Goal: Ask a question

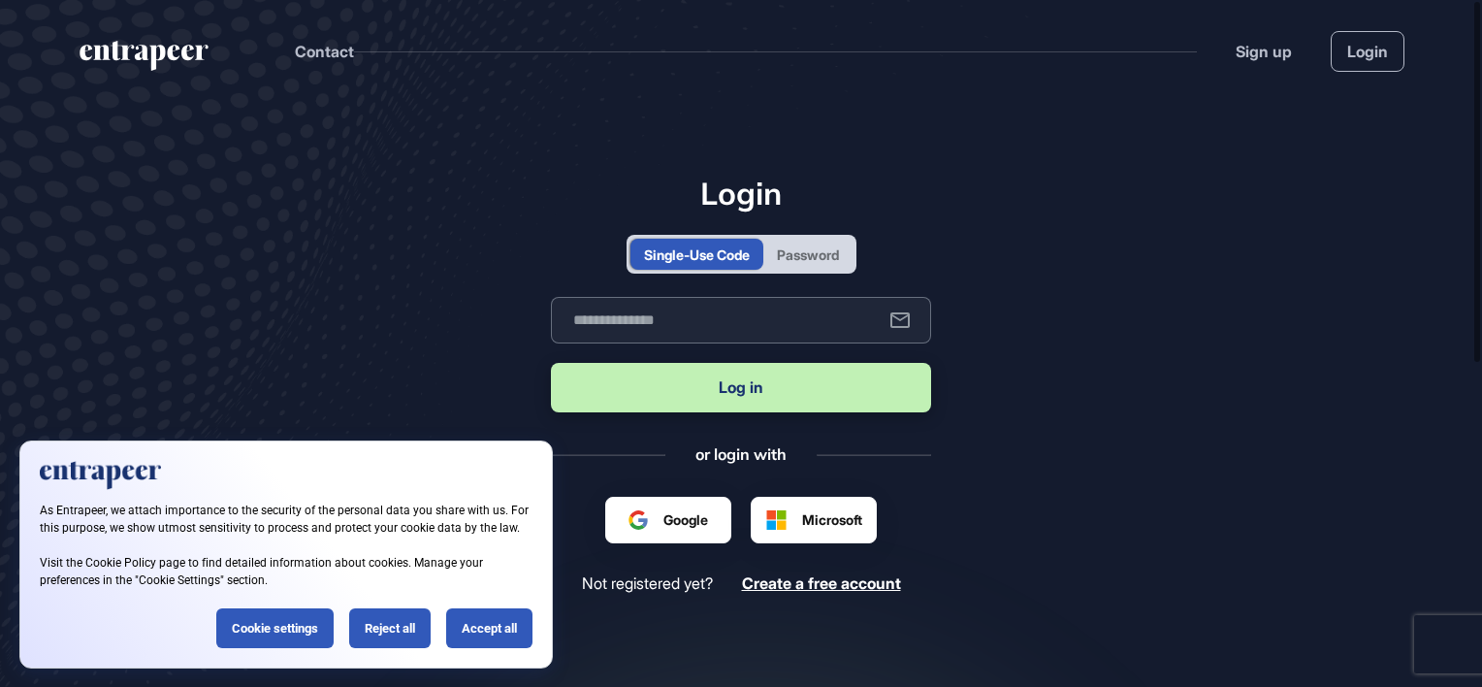
click at [623, 316] on input "text" at bounding box center [741, 320] width 380 height 47
click at [765, 380] on button "Log in" at bounding box center [741, 387] width 380 height 49
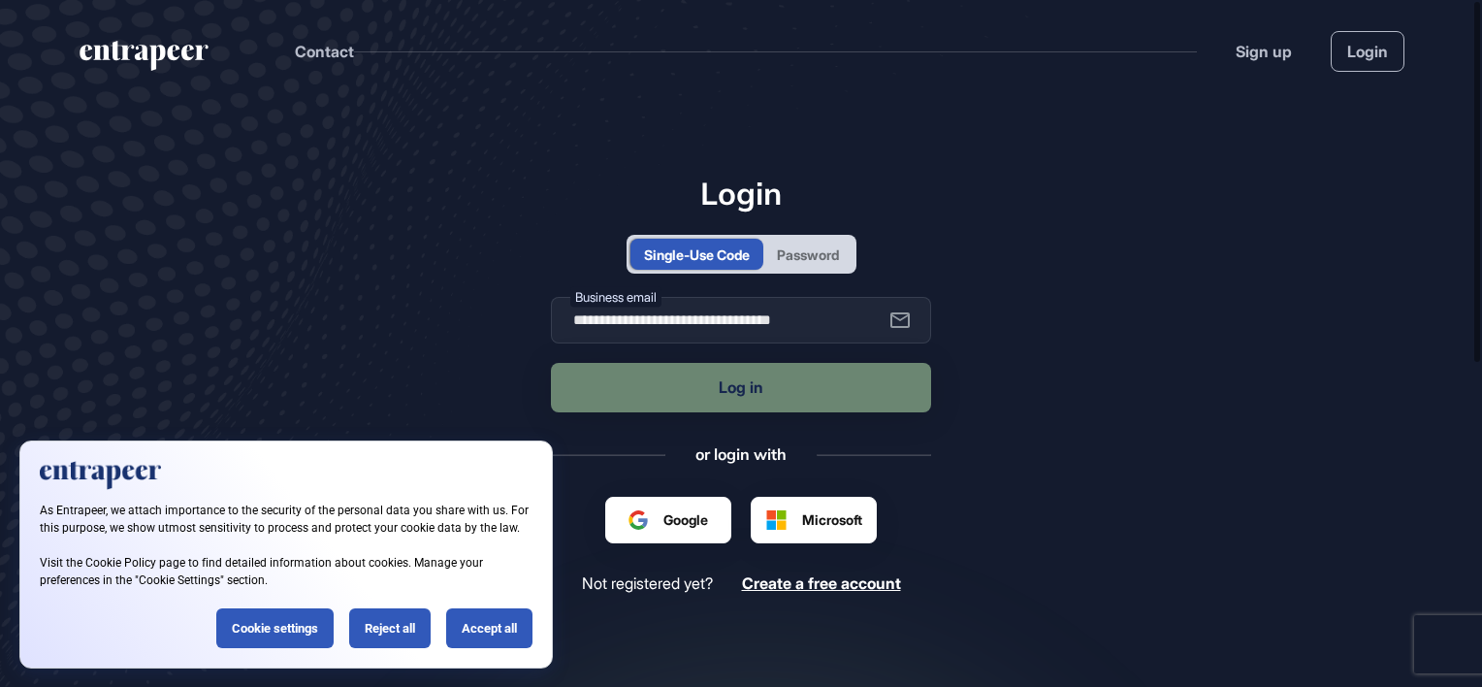
type input "**********"
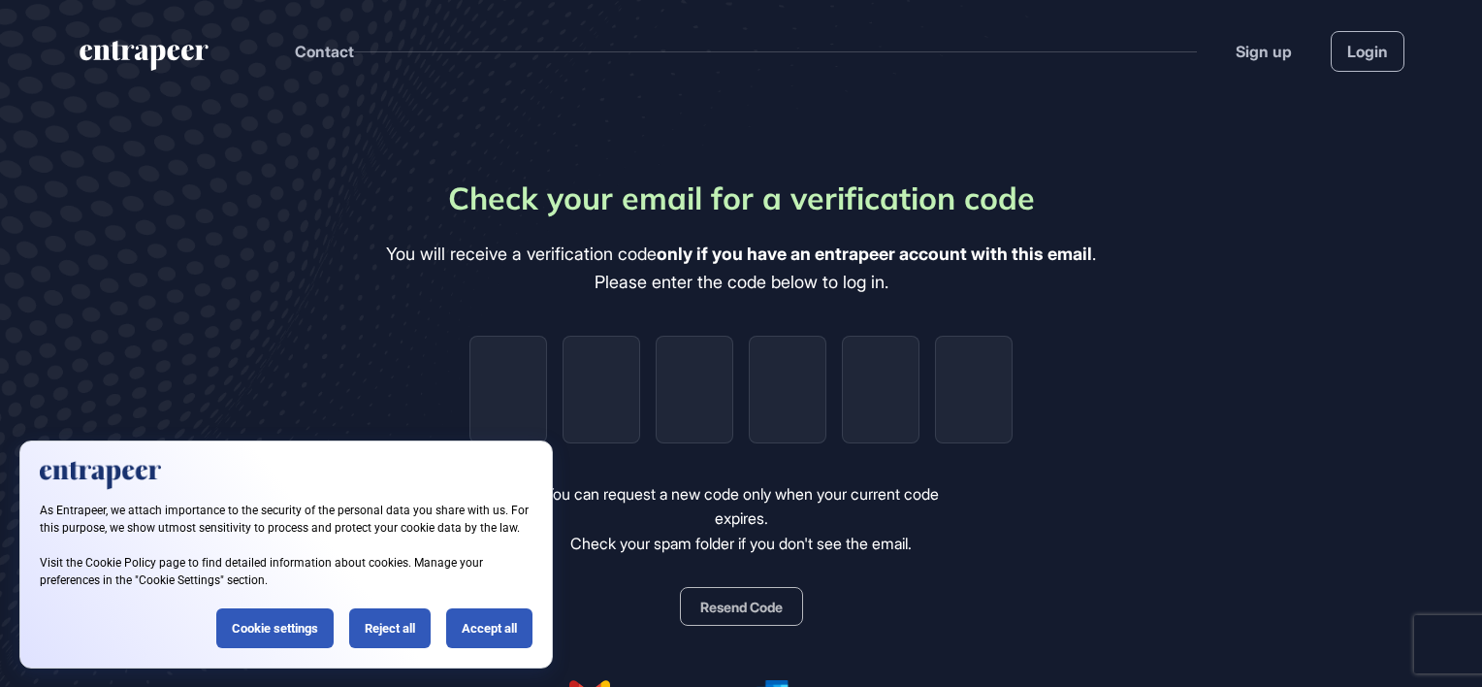
click at [411, 630] on div "Reject all" at bounding box center [389, 628] width 81 height 40
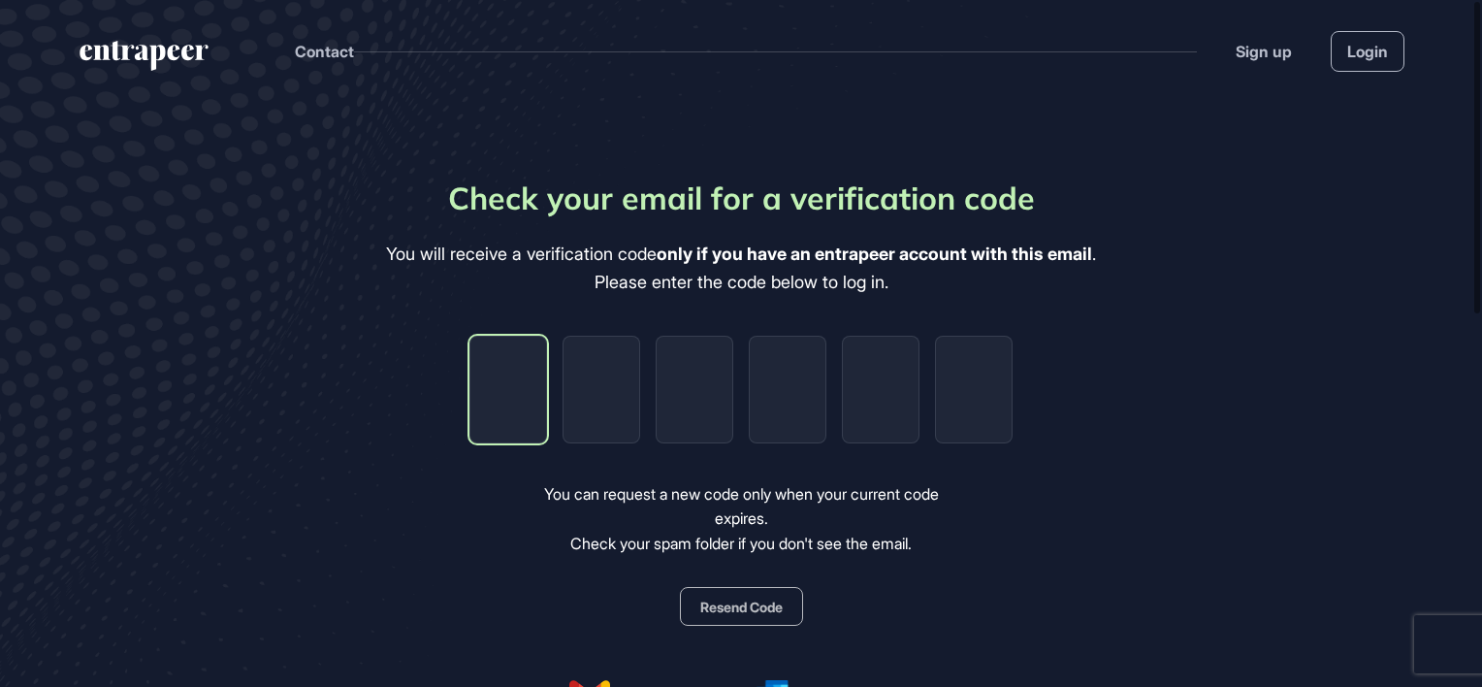
click at [522, 402] on input "tel" at bounding box center [508, 390] width 78 height 108
click at [1393, 59] on link "Login" at bounding box center [1368, 51] width 74 height 41
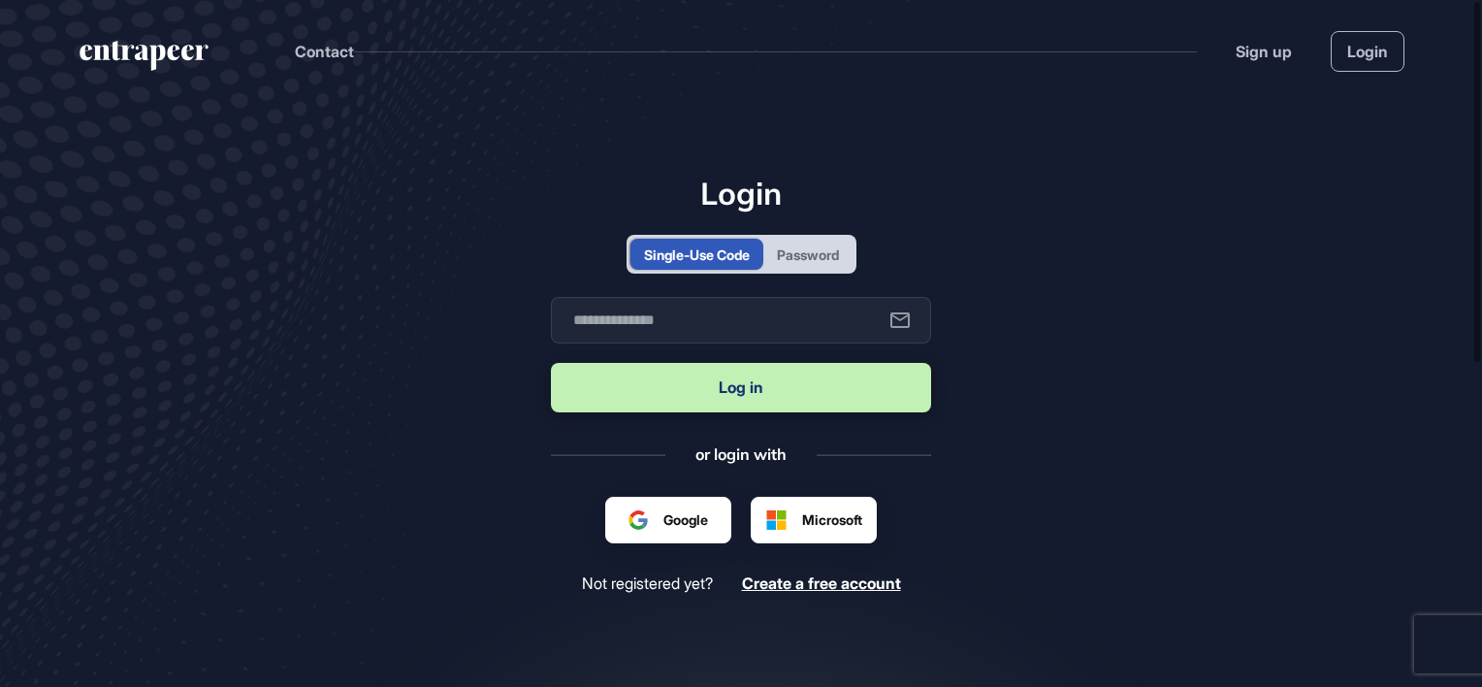
click at [815, 275] on div "Login Single-Use Code Password Business email Log in or login with Google Micro…" at bounding box center [741, 384] width 380 height 418
click at [811, 254] on div "Password" at bounding box center [808, 254] width 62 height 20
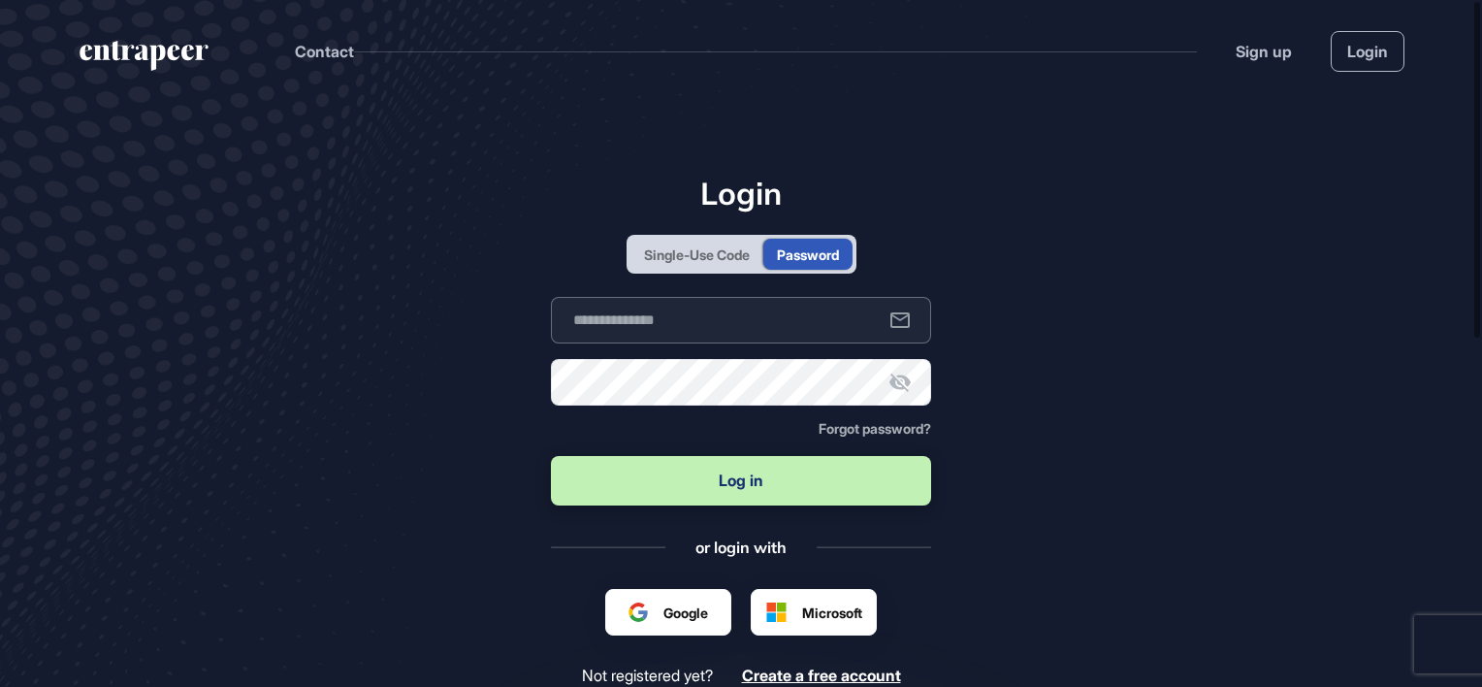
type input "**********"
click at [660, 334] on input "**********" at bounding box center [741, 320] width 380 height 47
click at [698, 472] on button "Log in" at bounding box center [741, 480] width 380 height 49
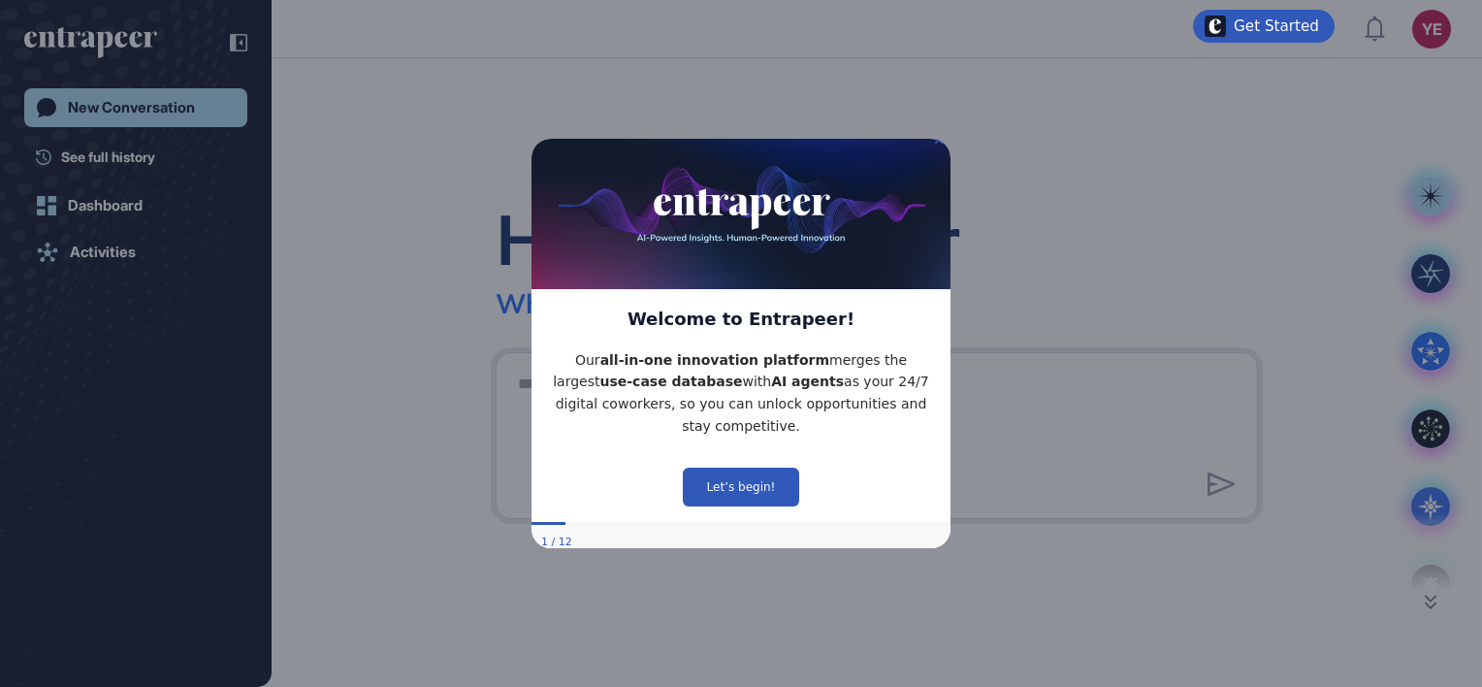
click at [935, 156] on img at bounding box center [741, 207] width 419 height 161
click at [935, 145] on img at bounding box center [741, 207] width 419 height 161
click at [936, 143] on img at bounding box center [741, 207] width 419 height 161
click at [936, 143] on icon "Close Preview" at bounding box center [939, 139] width 8 height 8
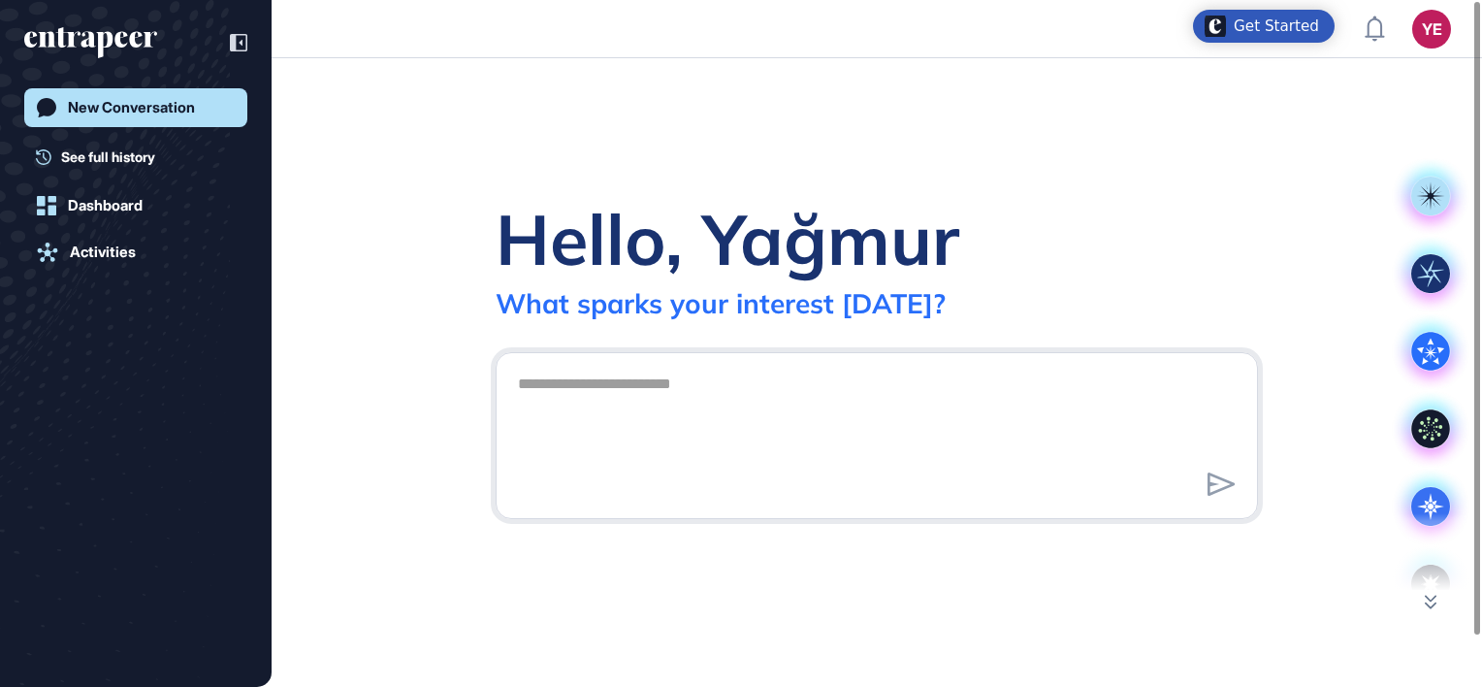
click at [1055, 149] on div "Hello, Yağmur What sparks your interest [DATE]?" at bounding box center [877, 372] width 1211 height 629
click at [85, 153] on span "See full history" at bounding box center [108, 156] width 94 height 20
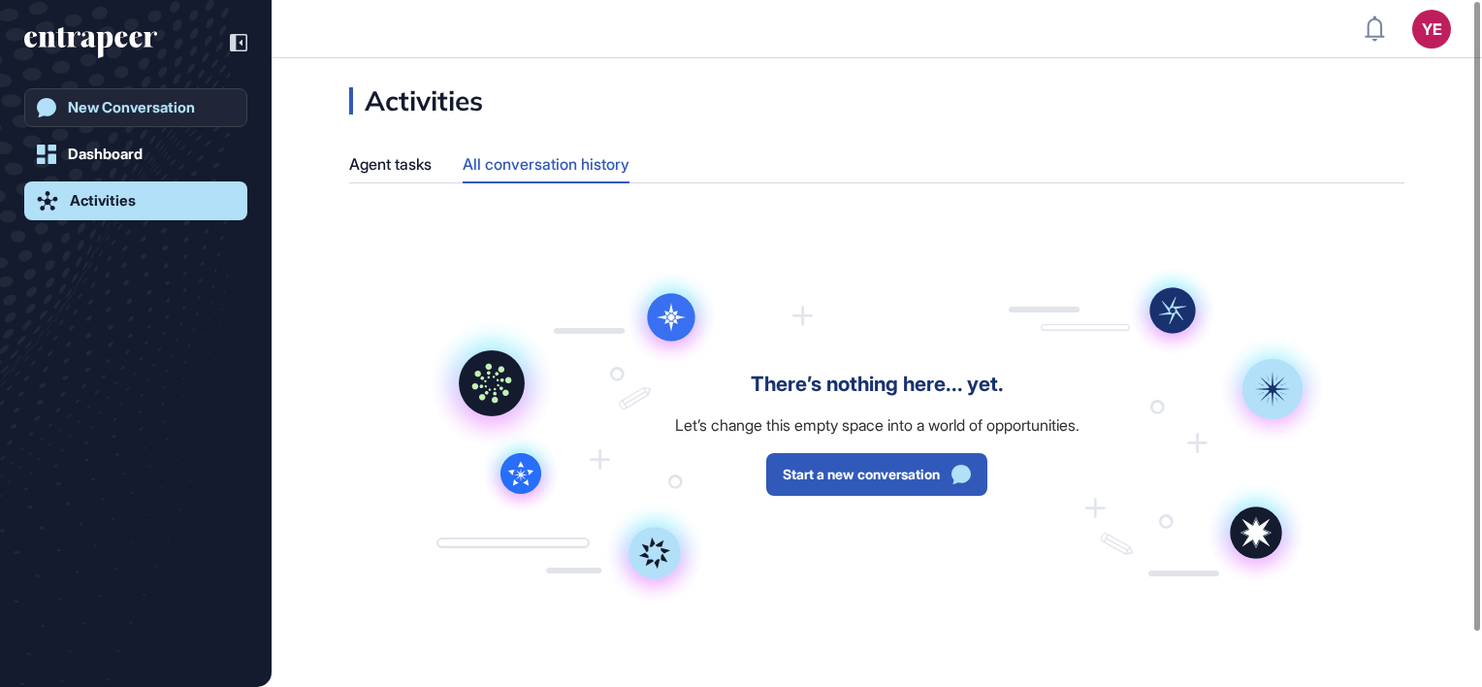
click at [101, 109] on div "New Conversation" at bounding box center [131, 107] width 127 height 17
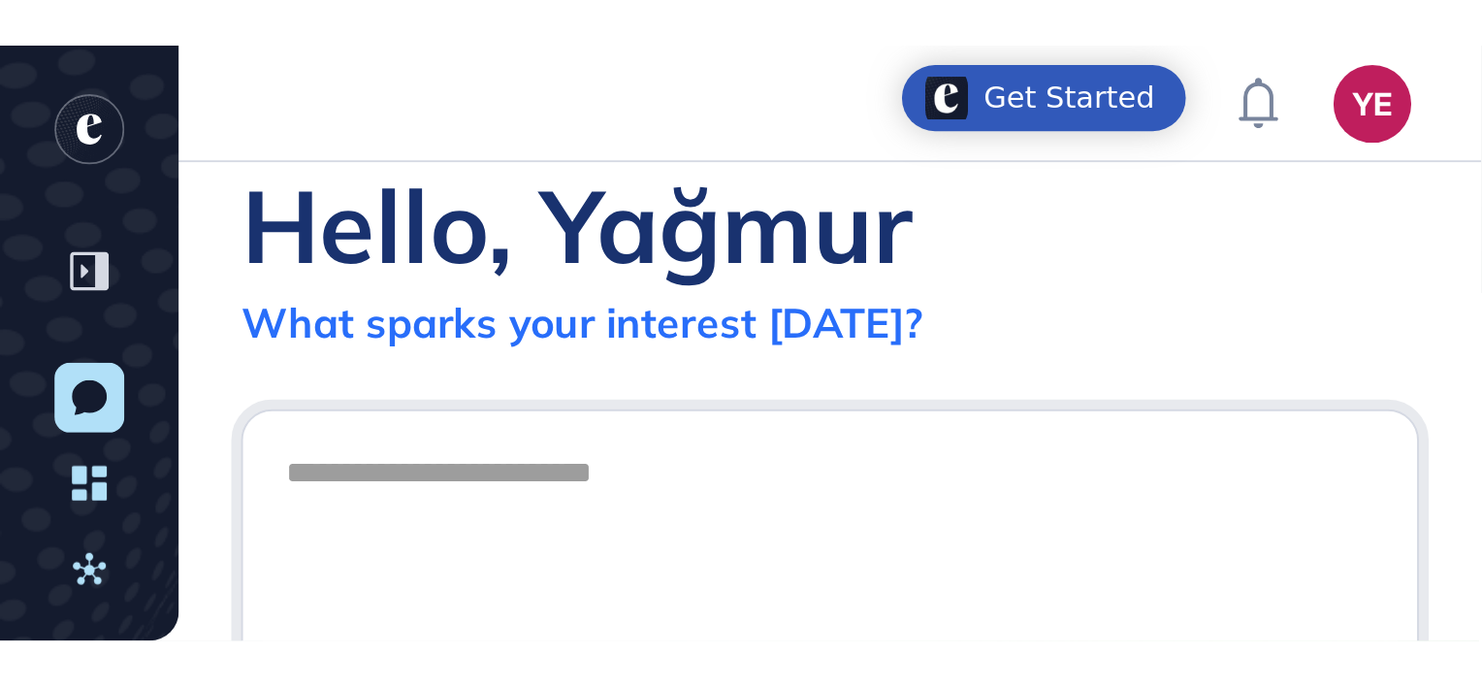
scroll to position [687, 1482]
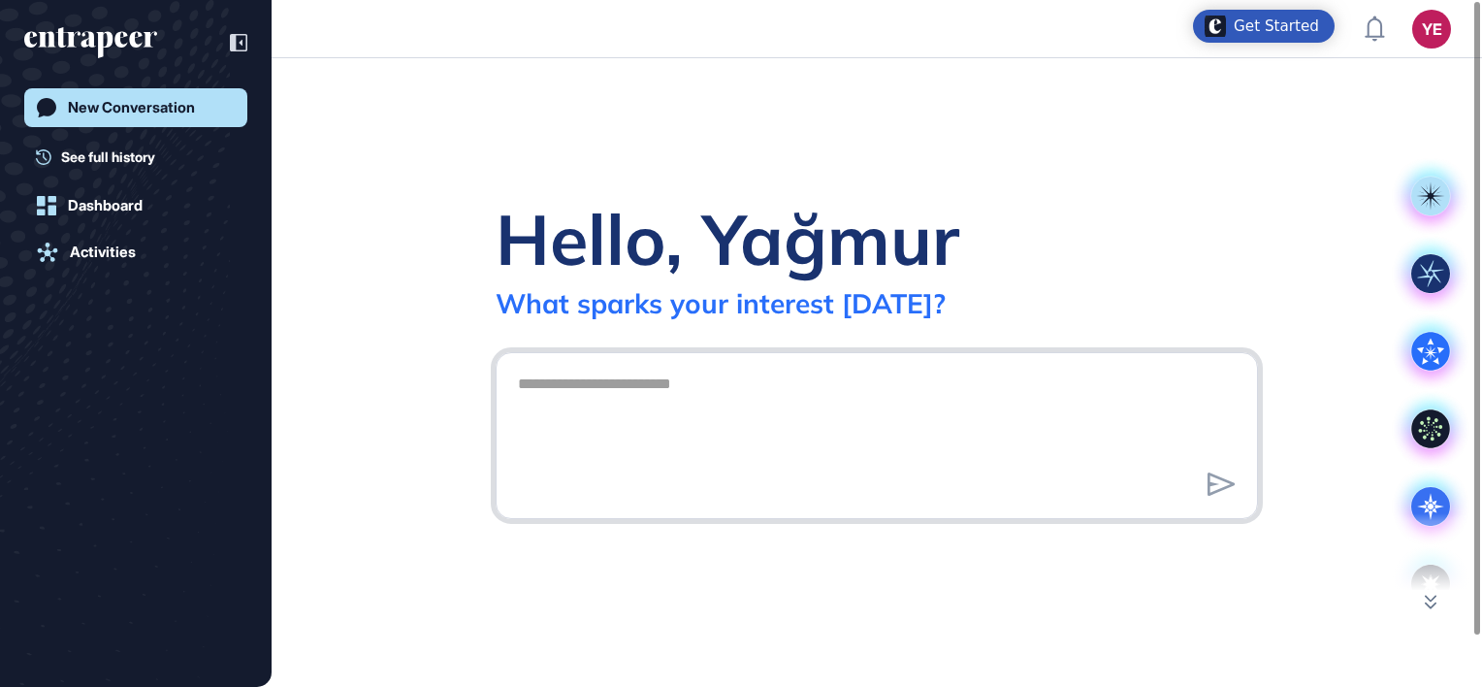
click at [567, 376] on textarea at bounding box center [876, 433] width 741 height 136
click at [1426, 503] on icon at bounding box center [1430, 506] width 27 height 27
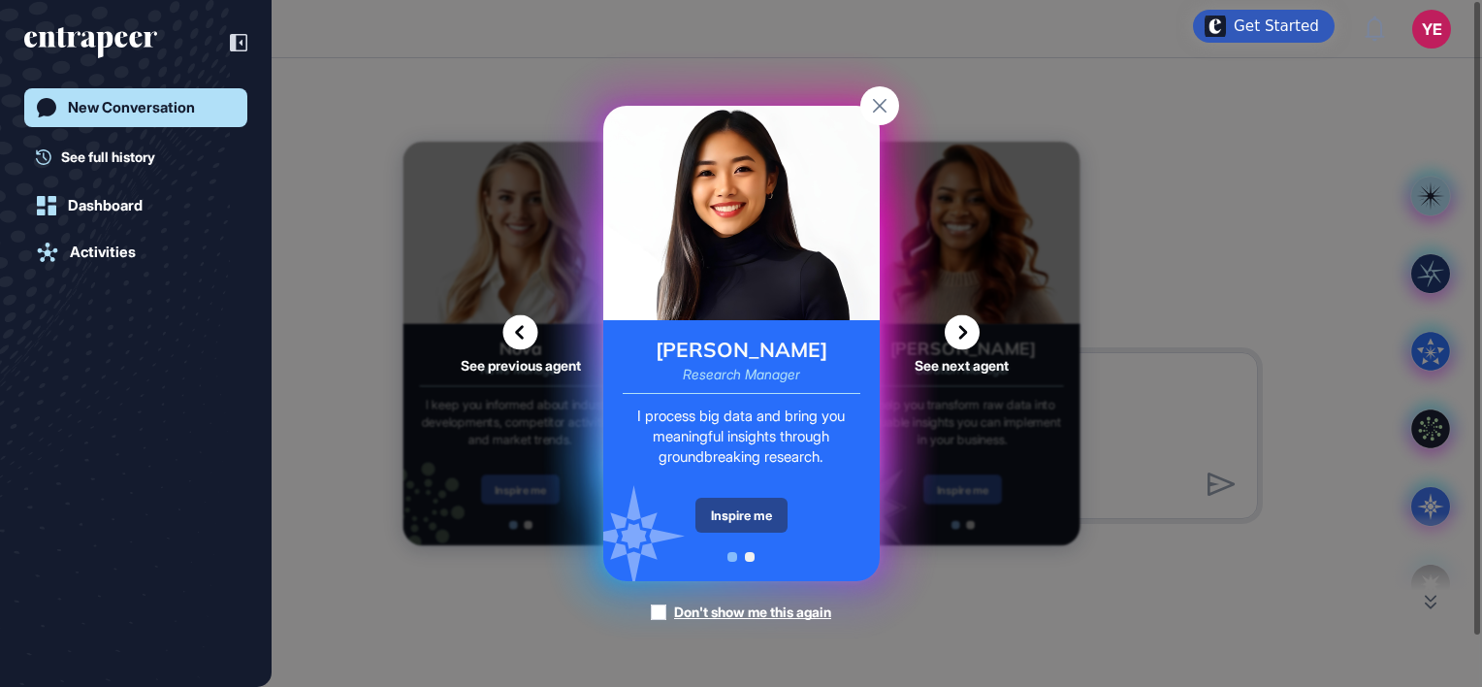
click at [743, 515] on div "Inspire me" at bounding box center [741, 515] width 92 height 35
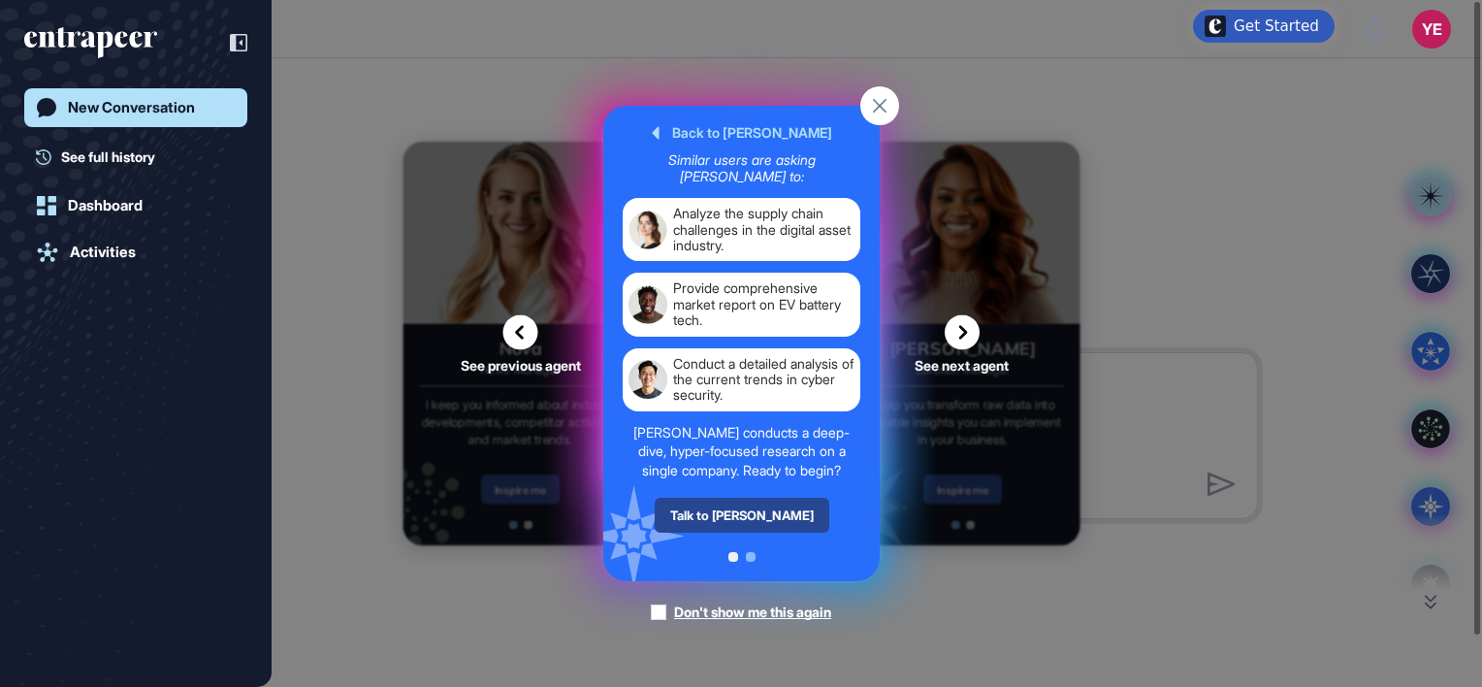
click at [757, 520] on div "Talk to [PERSON_NAME]" at bounding box center [741, 515] width 175 height 35
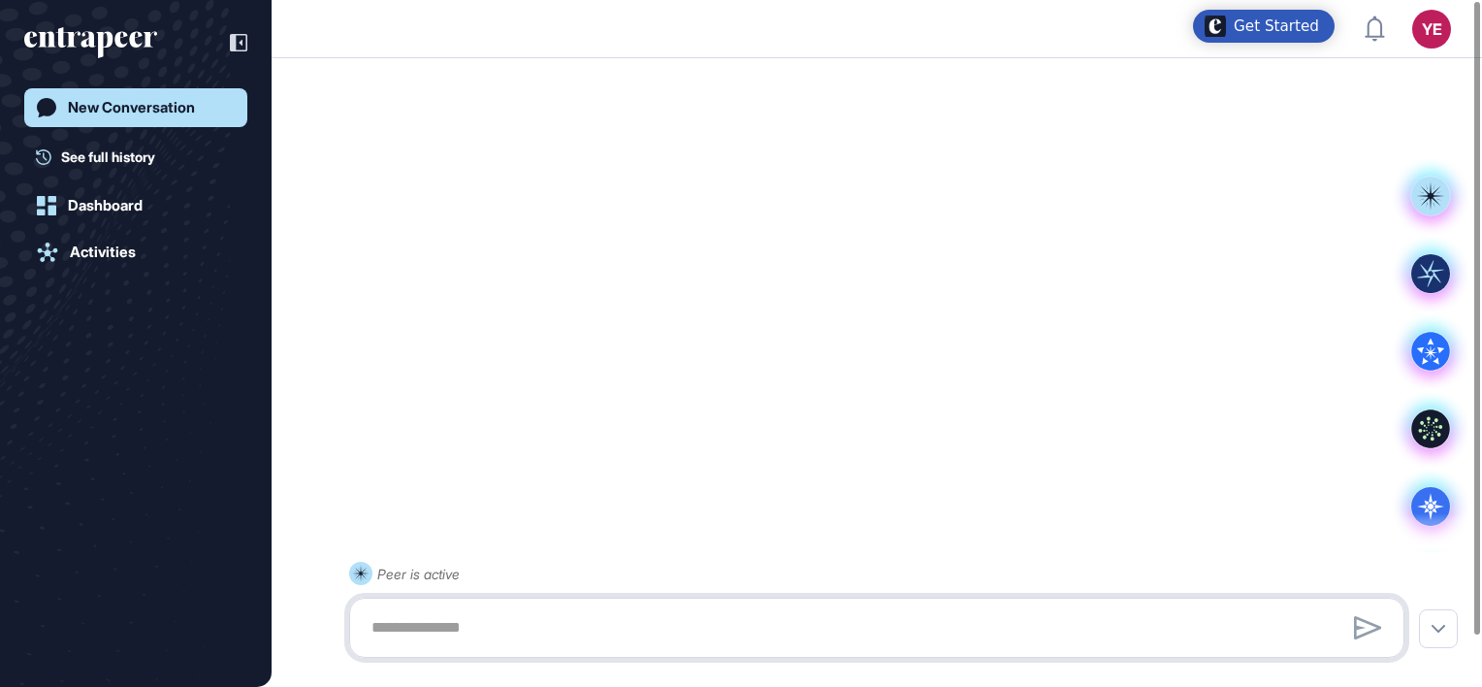
click at [464, 619] on textarea at bounding box center [877, 627] width 1034 height 39
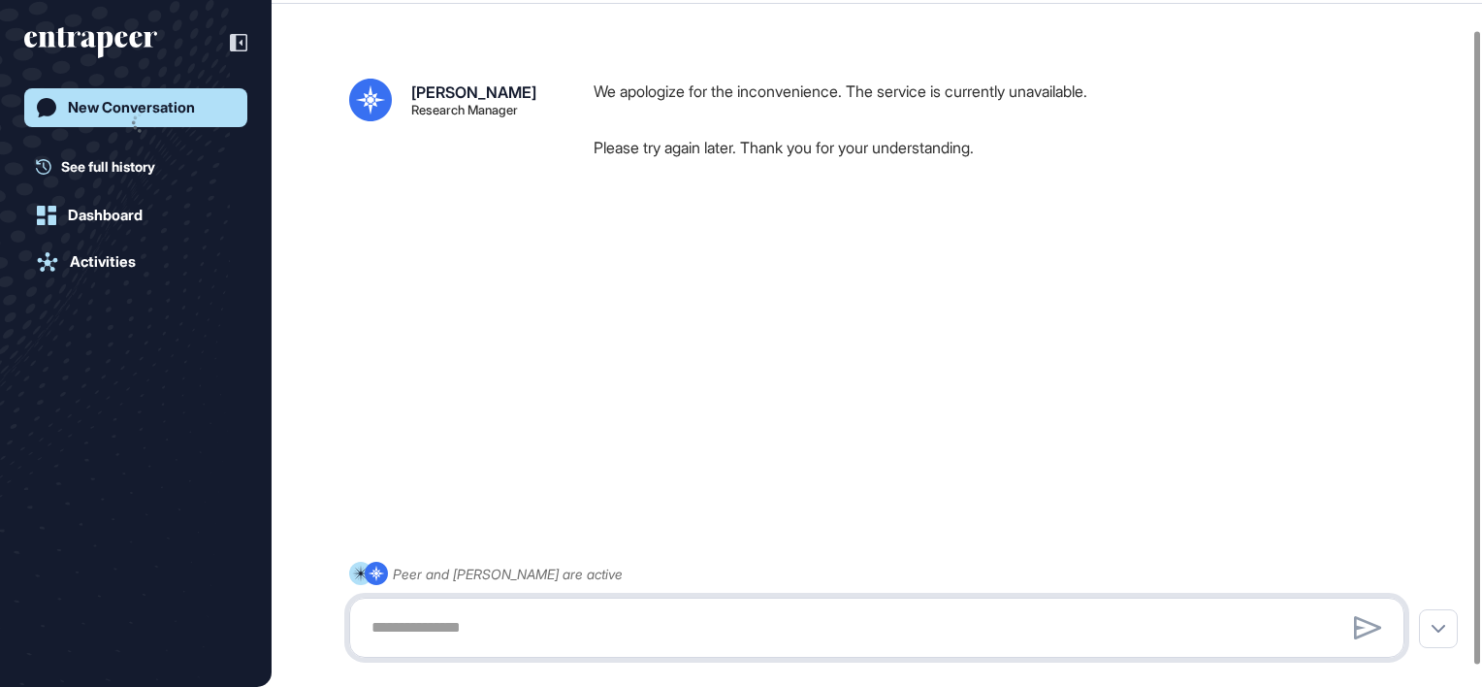
scroll to position [54, 0]
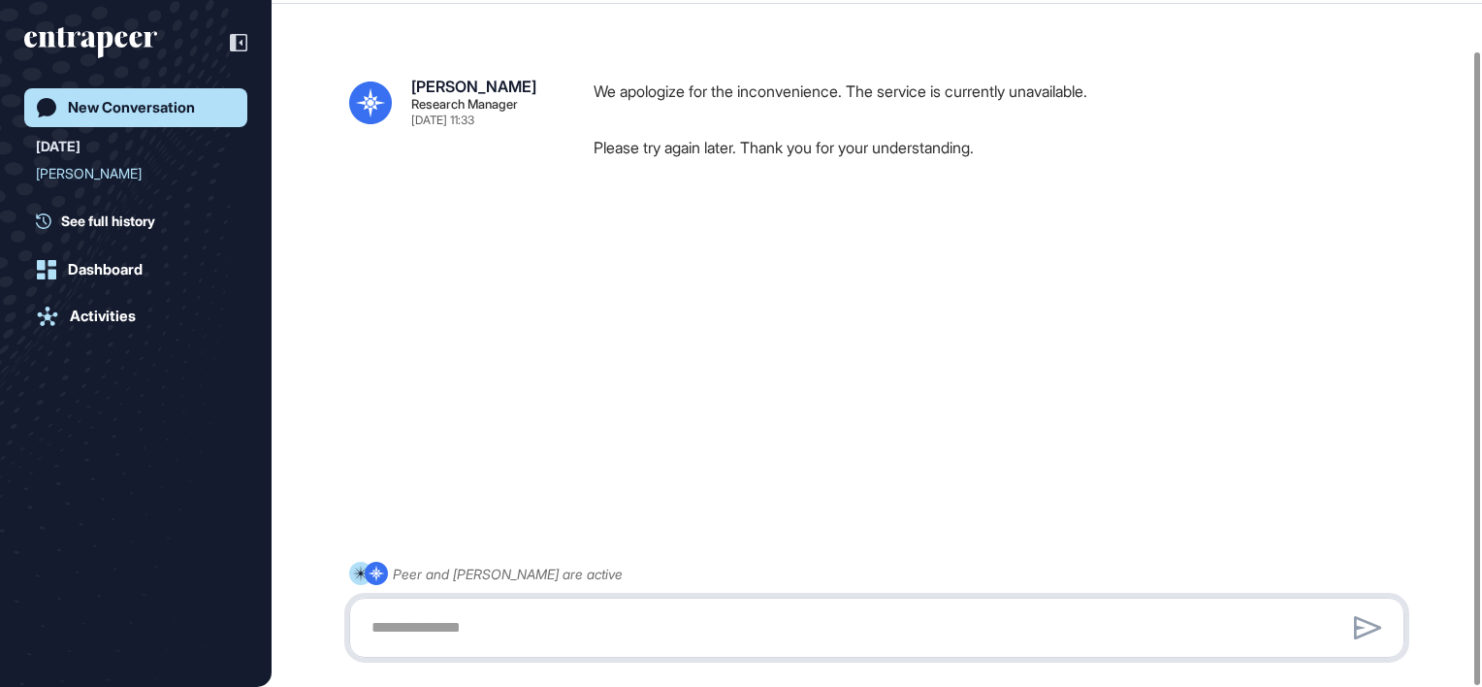
click at [1269, 640] on textarea at bounding box center [877, 627] width 1034 height 39
paste textarea "**********"
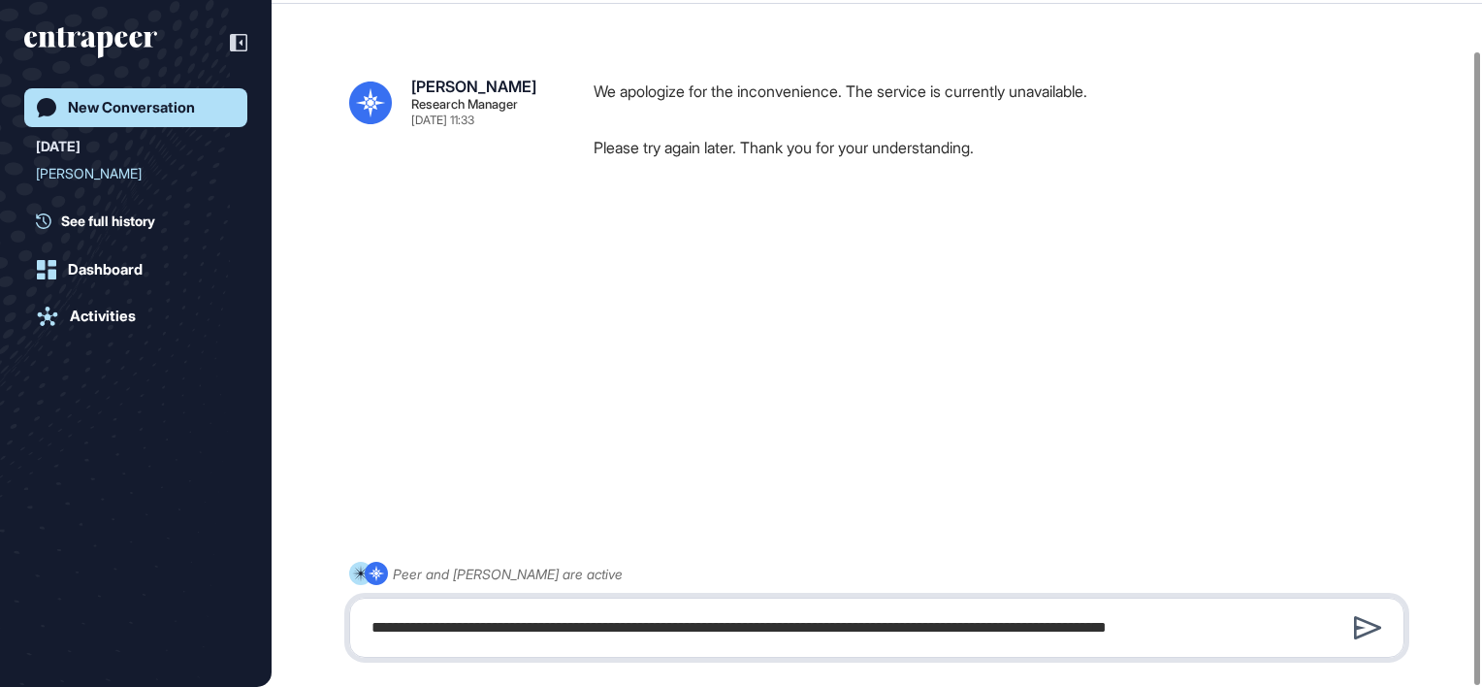
type textarea "**********"
click at [1377, 624] on icon at bounding box center [1368, 627] width 28 height 23
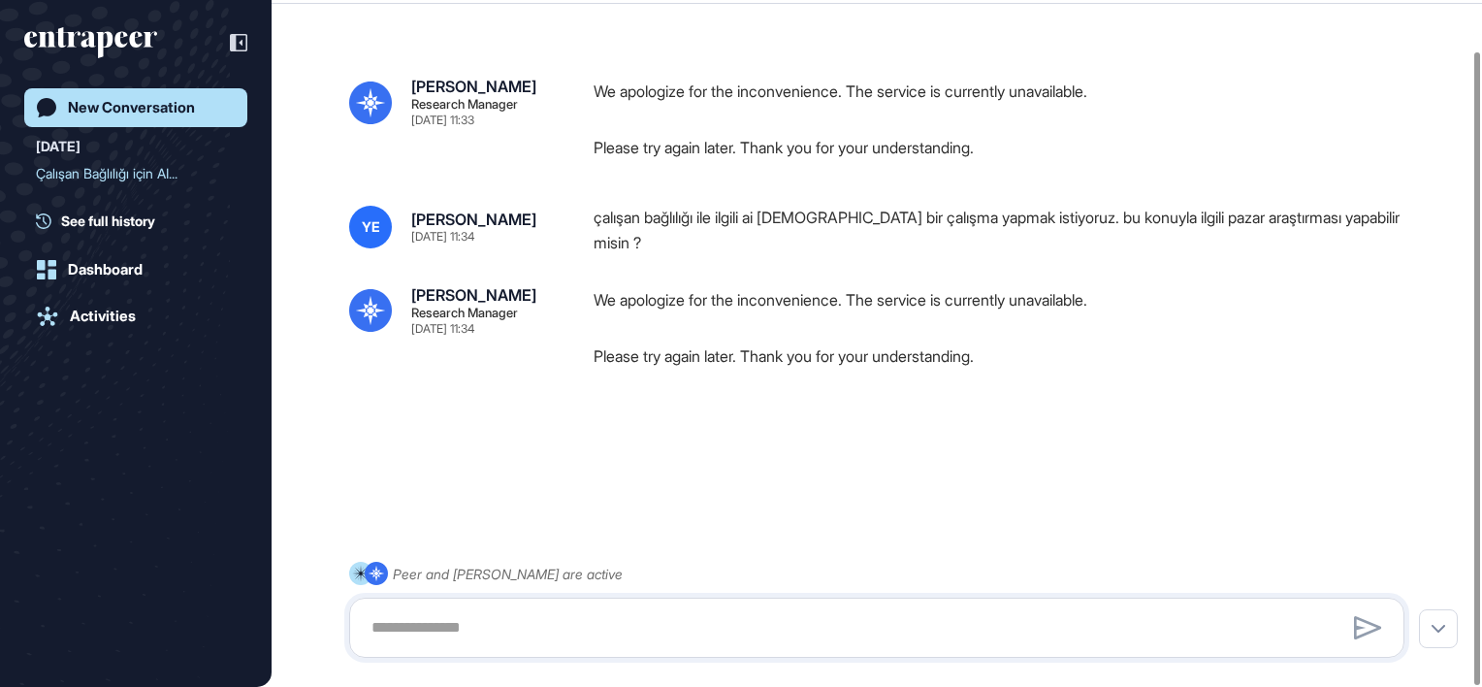
click at [158, 105] on div "New Conversation" at bounding box center [131, 107] width 127 height 17
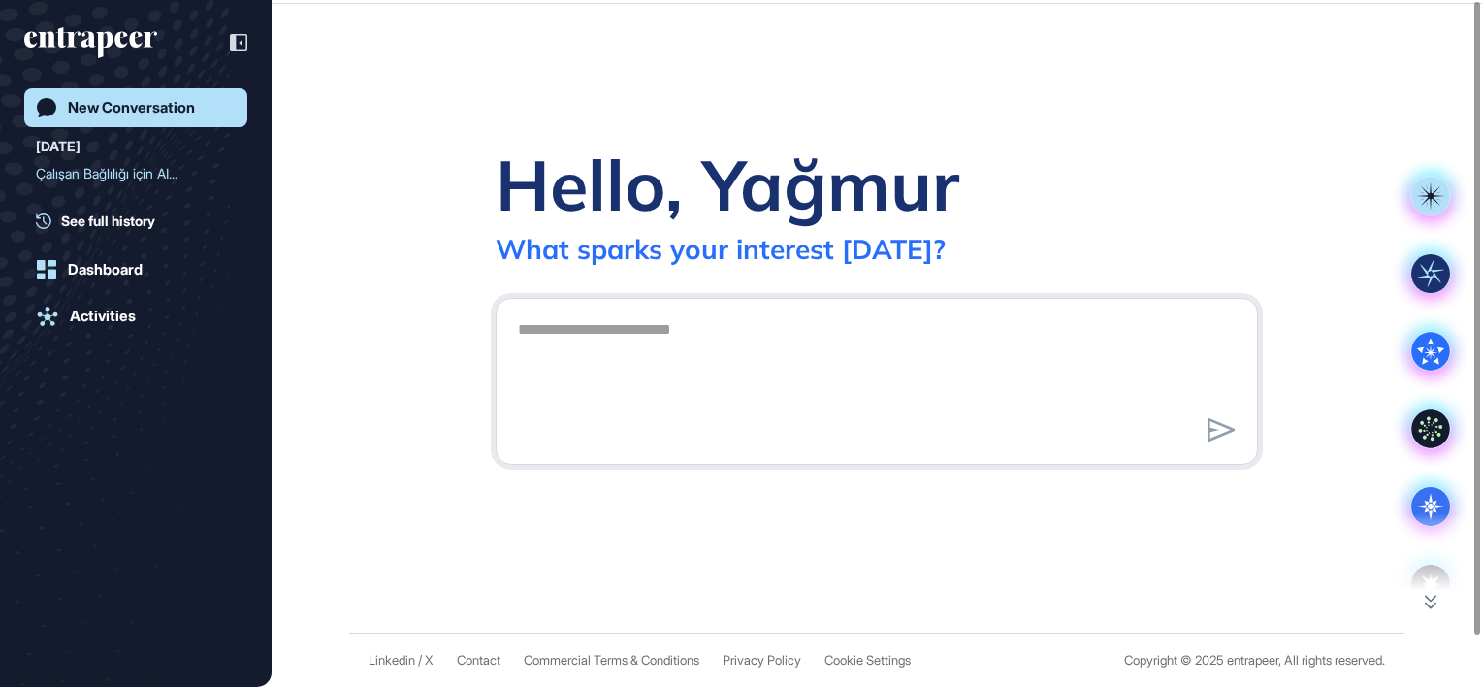
scroll to position [0, 0]
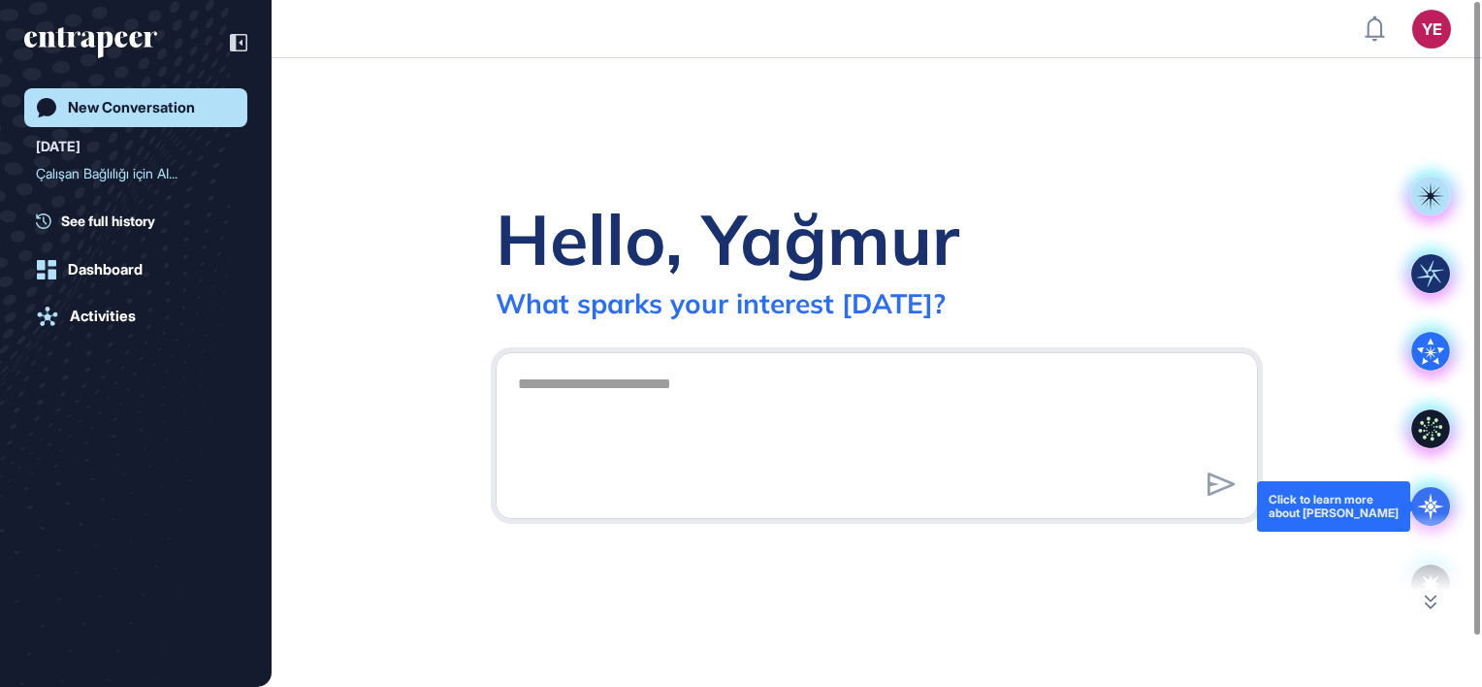
click at [1424, 509] on icon at bounding box center [1430, 506] width 39 height 39
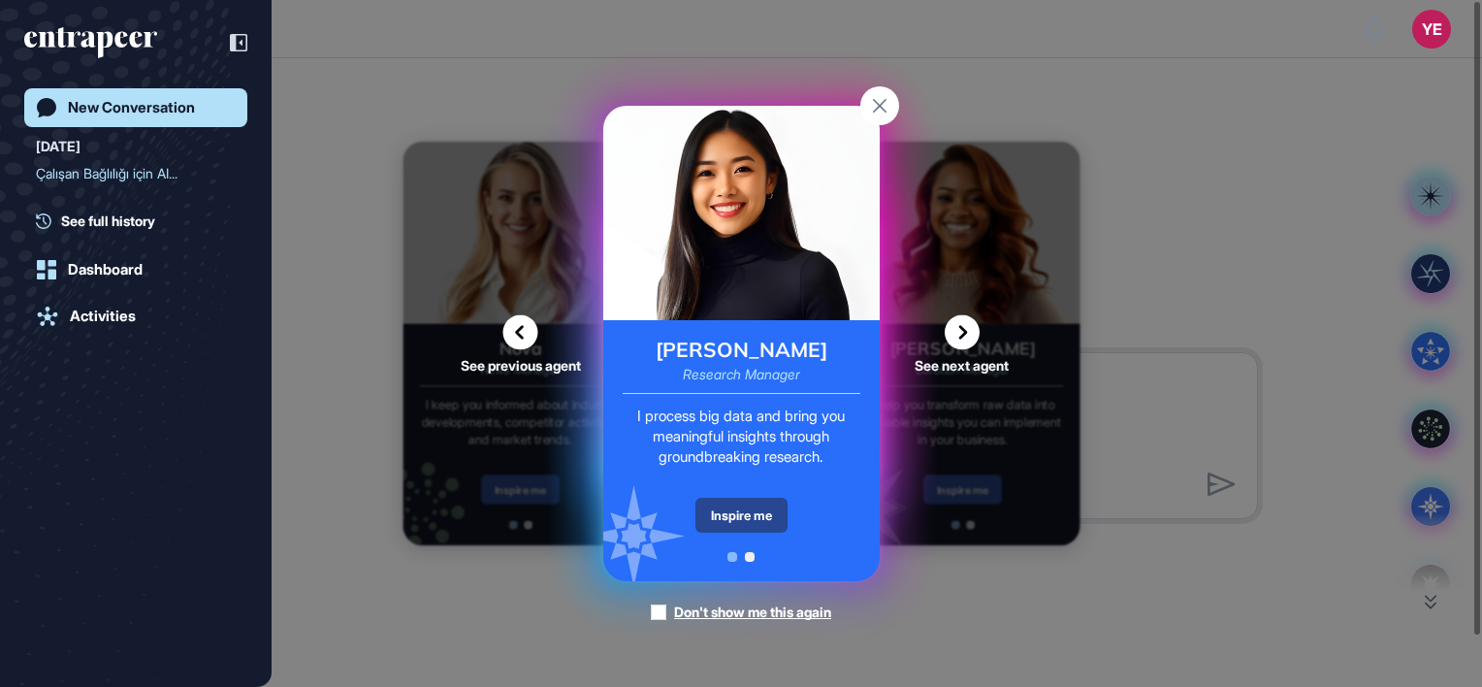
click at [721, 514] on div "Inspire me" at bounding box center [741, 515] width 92 height 35
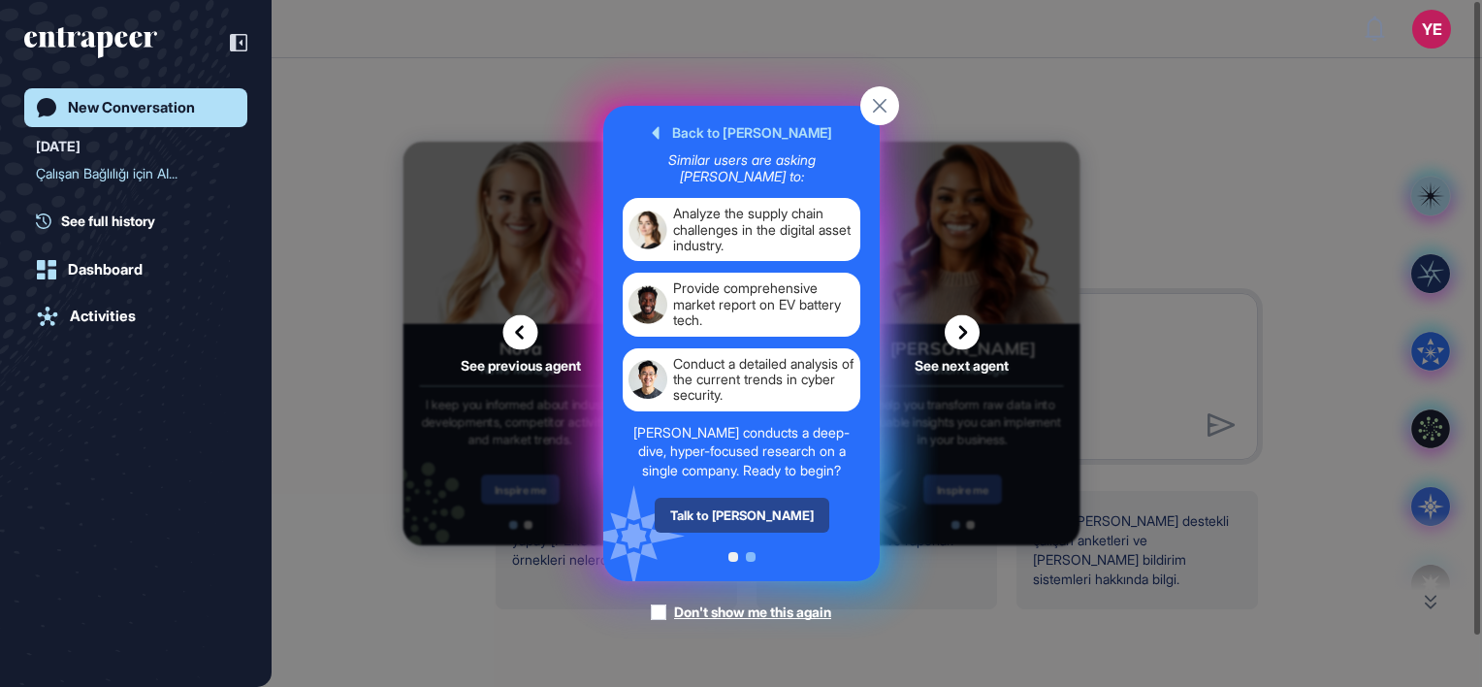
click at [726, 508] on div "Talk to [PERSON_NAME]" at bounding box center [741, 515] width 175 height 35
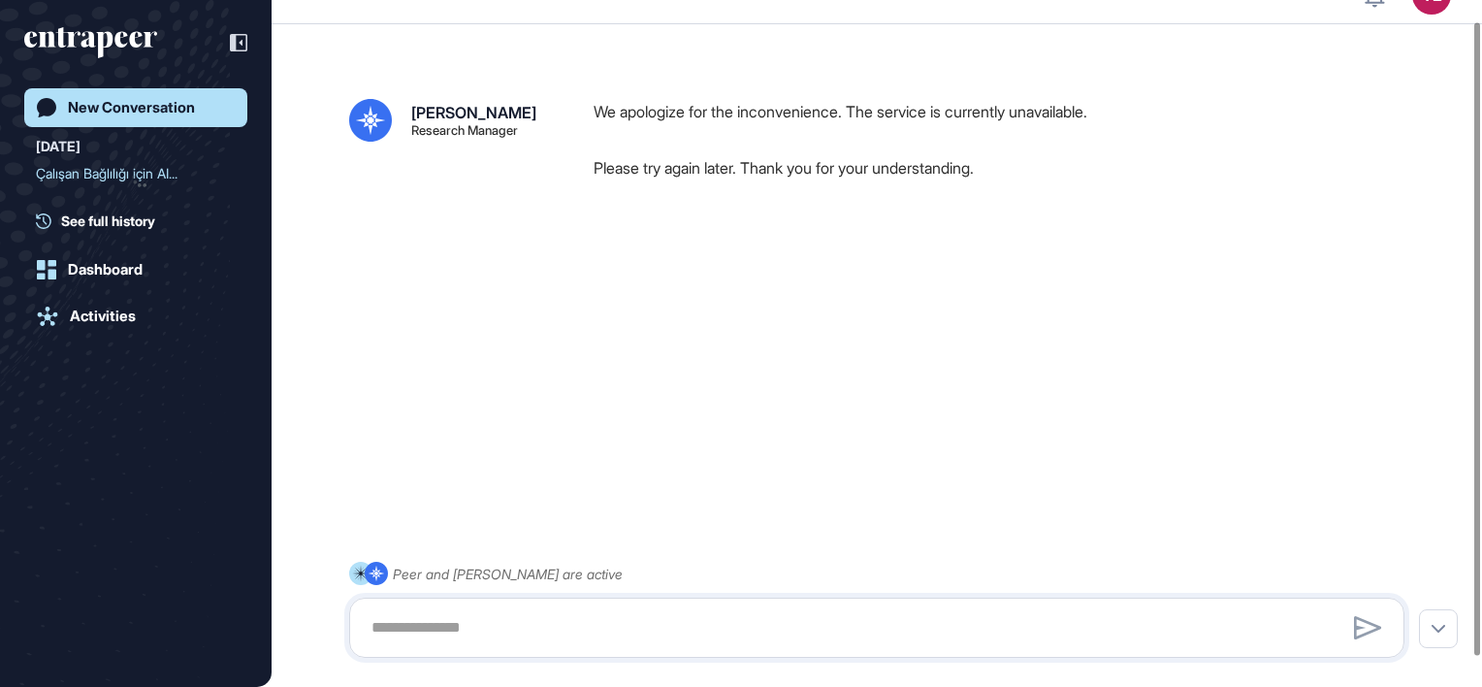
scroll to position [54, 0]
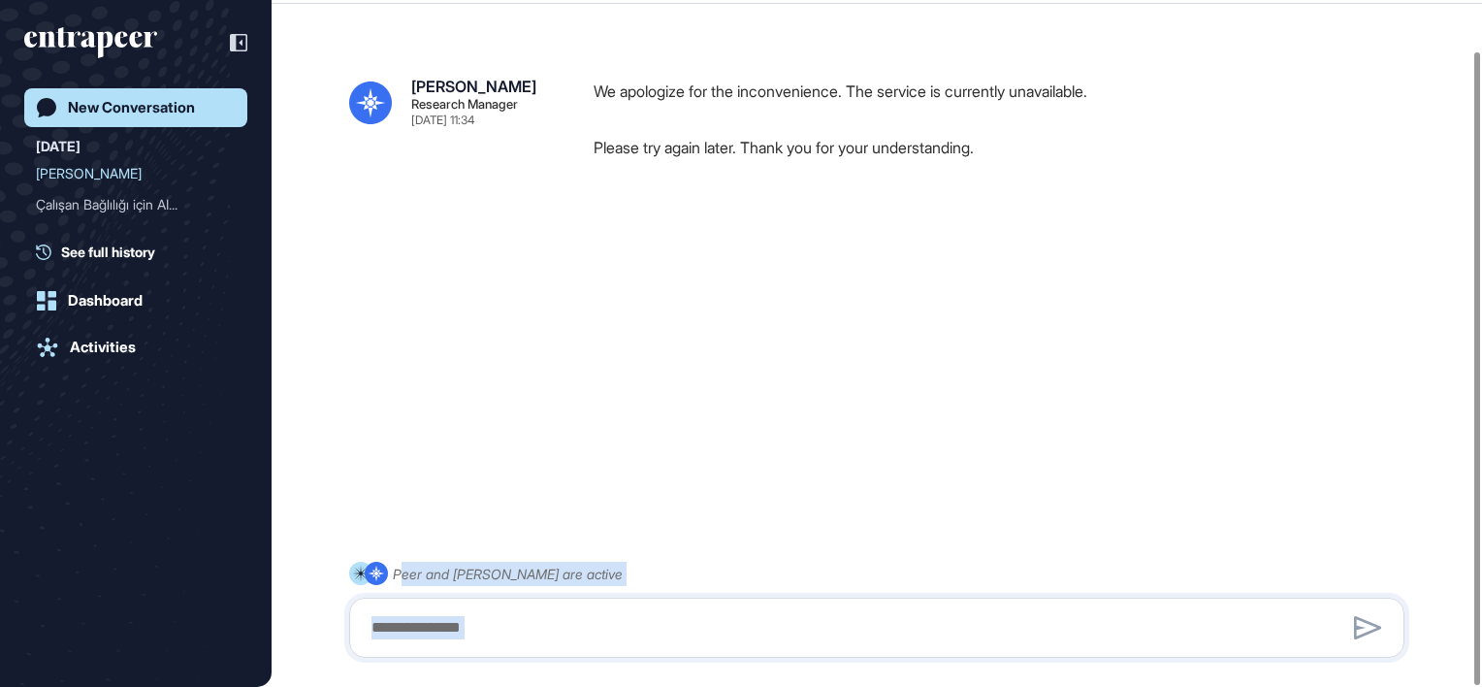
drag, startPoint x: 400, startPoint y: 570, endPoint x: 567, endPoint y: 566, distance: 167.9
click at [567, 566] on div "Peer and [PERSON_NAME] are active" at bounding box center [876, 610] width 1055 height 96
drag, startPoint x: 567, startPoint y: 566, endPoint x: 631, endPoint y: 569, distance: 64.1
click at [631, 570] on div "Peer and [PERSON_NAME] are active" at bounding box center [876, 610] width 1055 height 96
click at [826, 496] on div "[PERSON_NAME] Research Manager [DATE] 11:34 We apologize for the inconvenience.…" at bounding box center [877, 318] width 1211 height 618
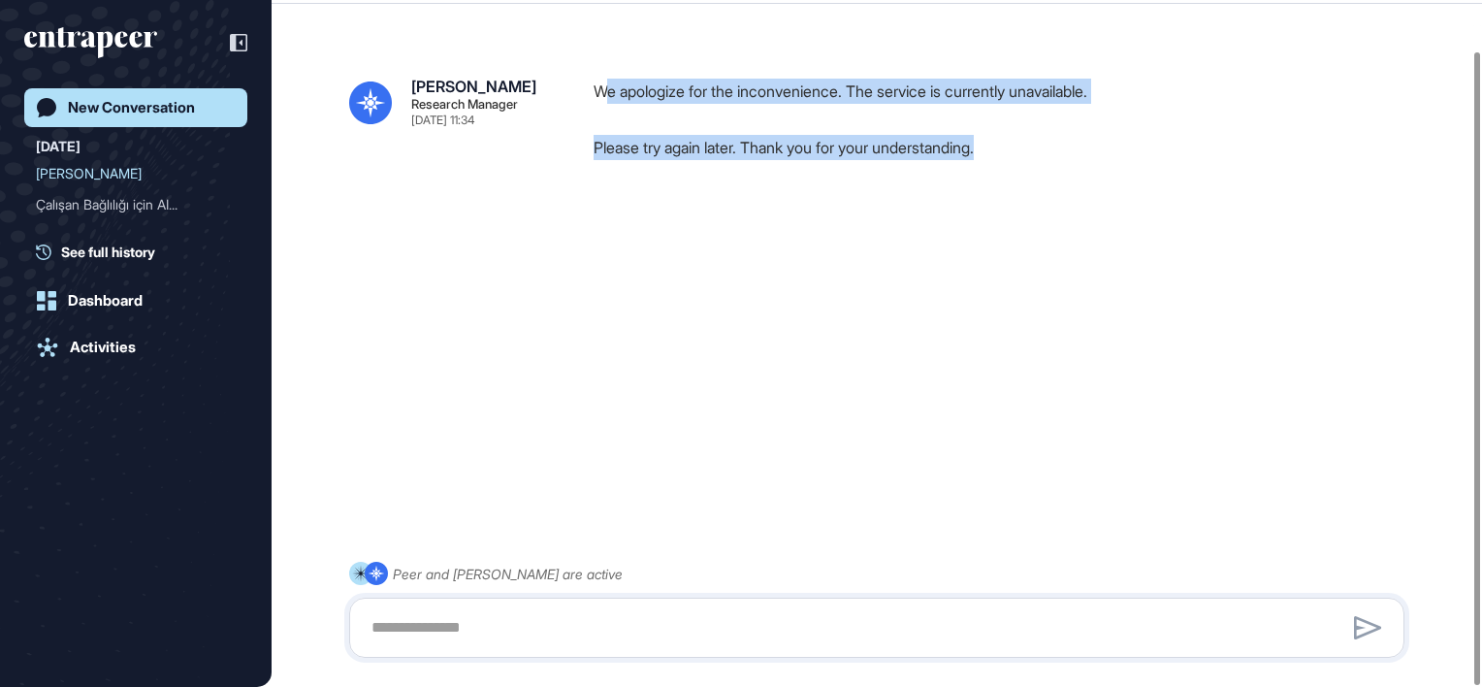
drag, startPoint x: 605, startPoint y: 85, endPoint x: 1074, endPoint y: 165, distance: 475.2
click at [1074, 165] on div "We apologize for the inconvenience. The service is currently unavailable. Pleas…" at bounding box center [1007, 127] width 826 height 96
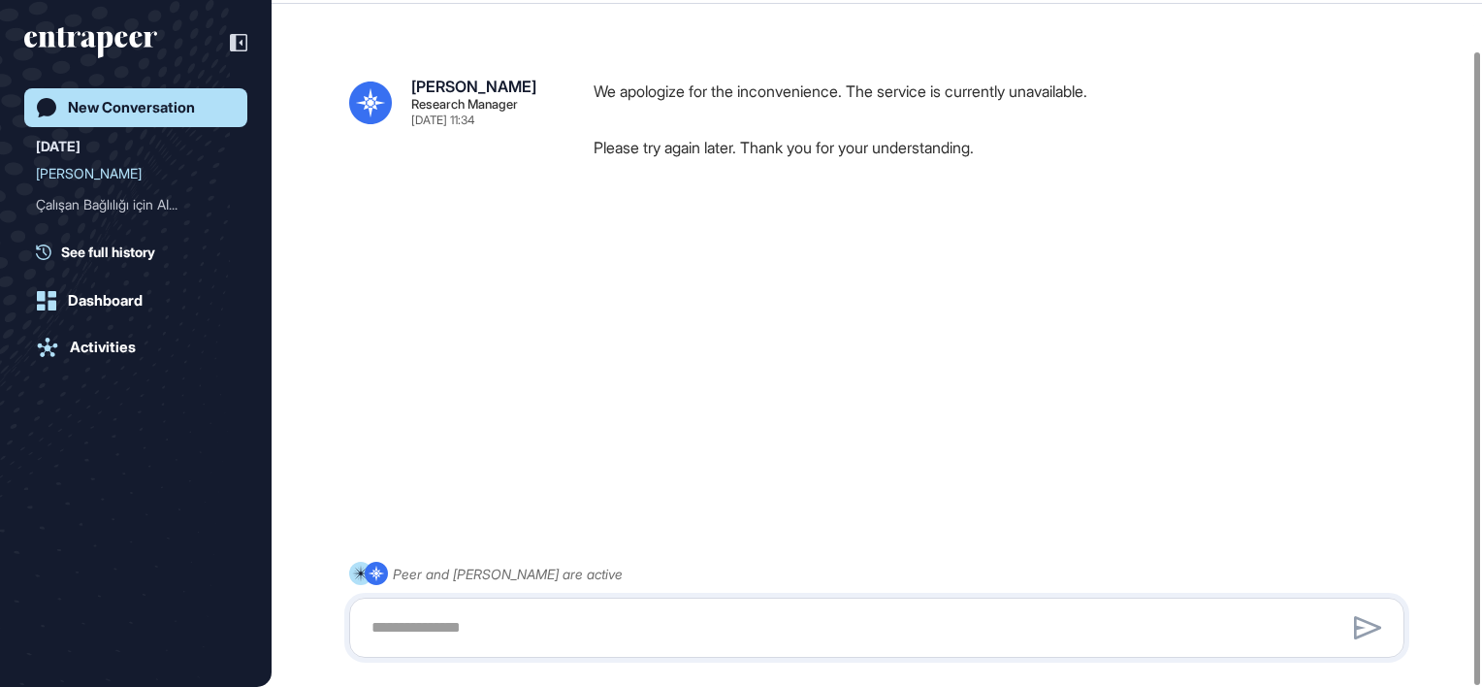
drag, startPoint x: 1074, startPoint y: 165, endPoint x: 1072, endPoint y: 235, distance: 69.9
click at [1078, 236] on div at bounding box center [876, 245] width 1055 height 78
click at [108, 117] on link "New Conversation" at bounding box center [135, 107] width 223 height 39
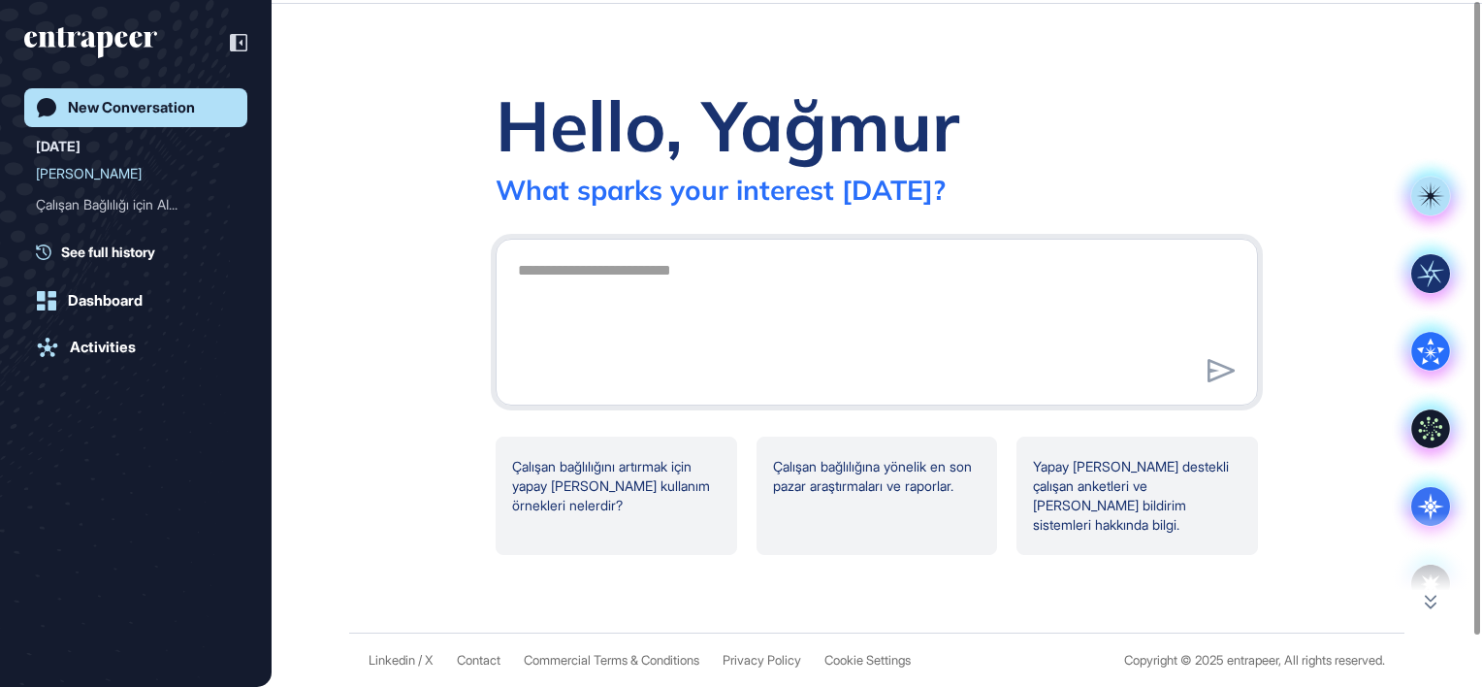
scroll to position [0, 0]
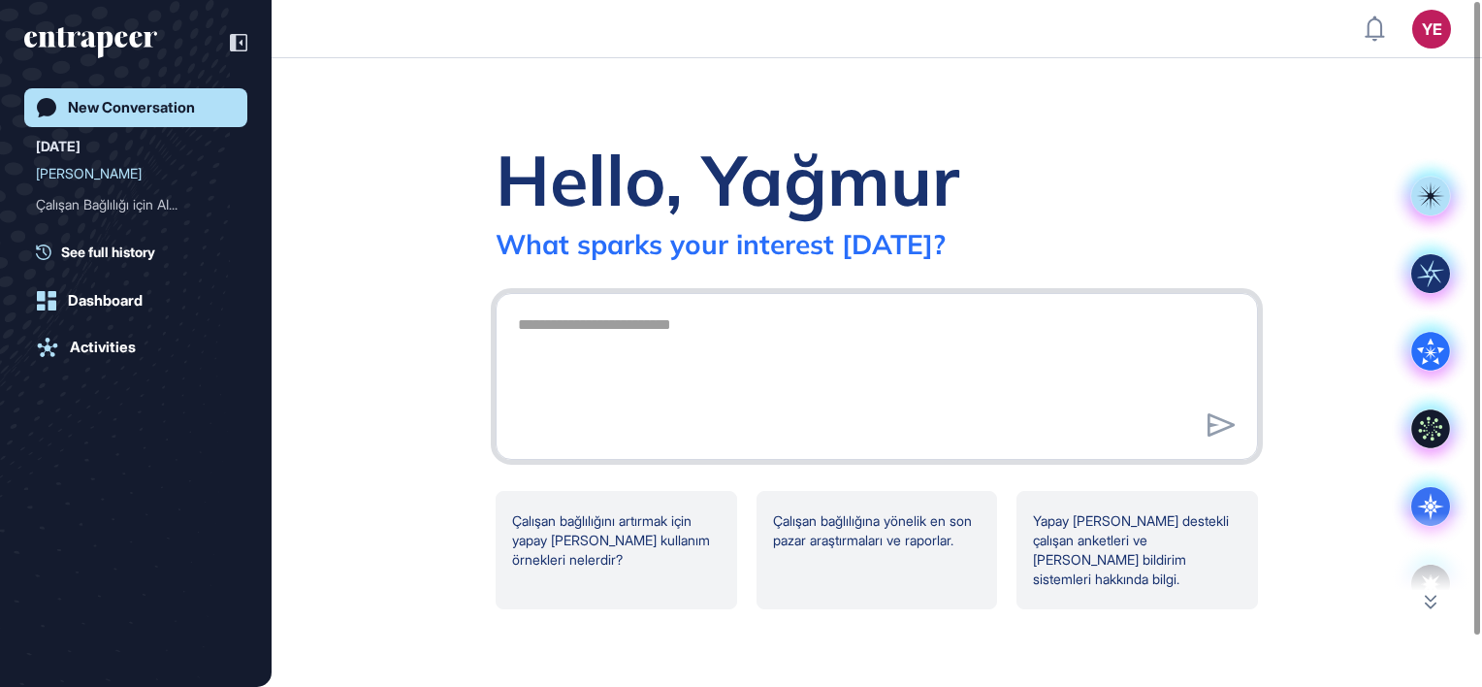
click at [603, 353] on textarea at bounding box center [876, 374] width 741 height 136
click at [640, 419] on textarea at bounding box center [876, 374] width 741 height 136
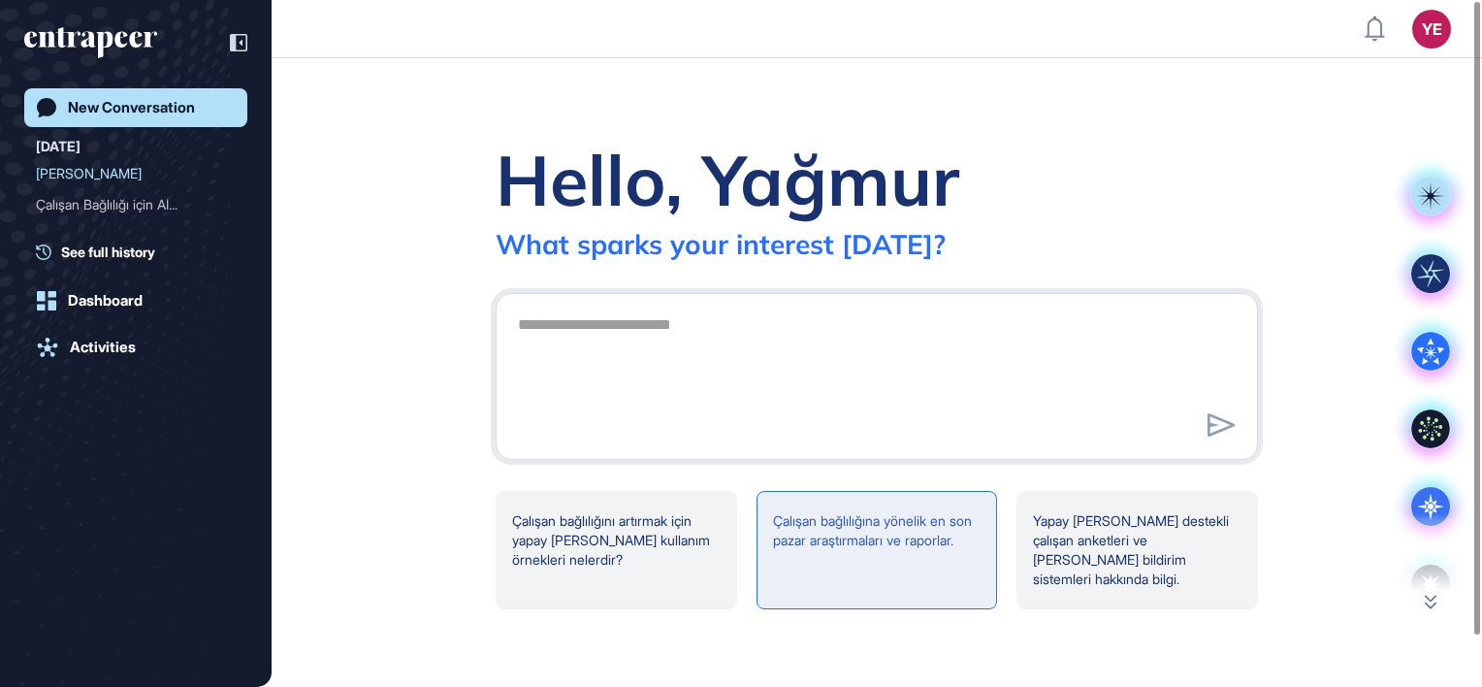
click at [921, 573] on div "Çalışan bağlılığına yönelik en son pazar araştırmaları ve raporlar." at bounding box center [878, 550] width 242 height 118
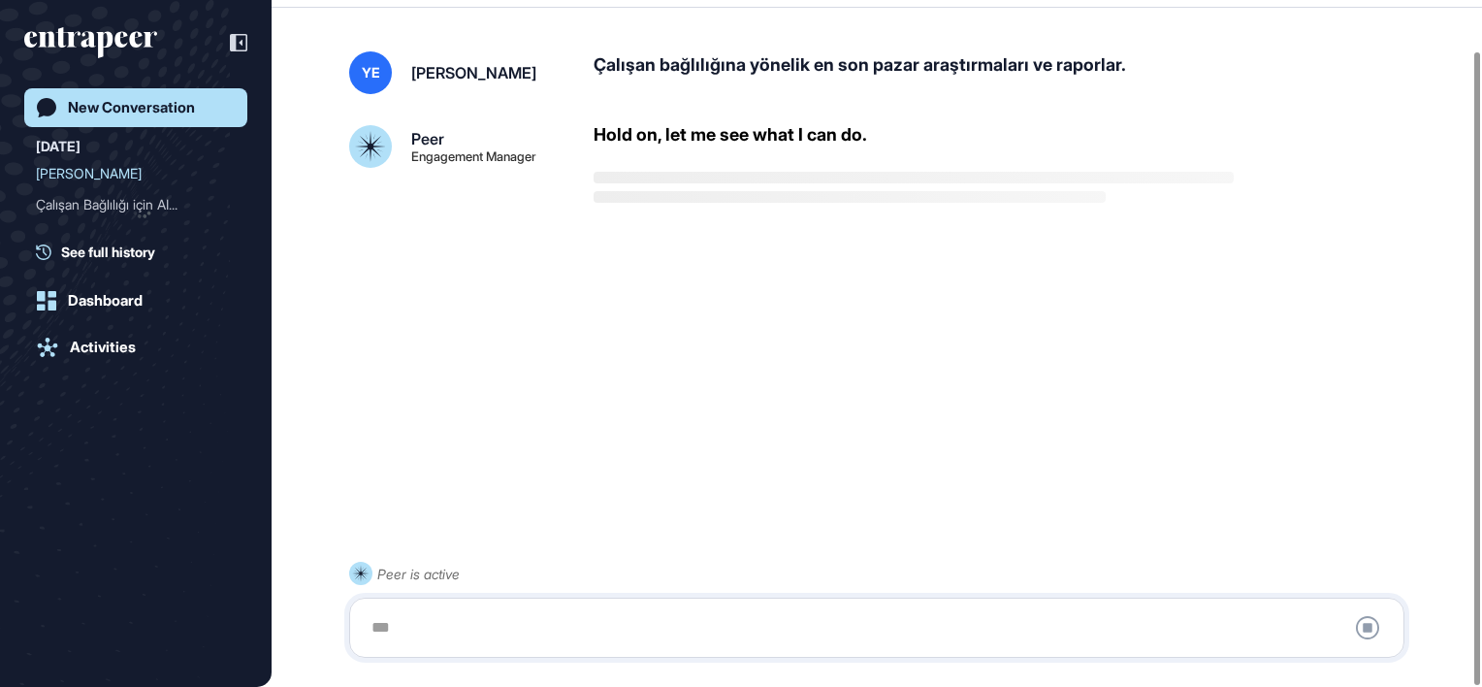
scroll to position [54, 0]
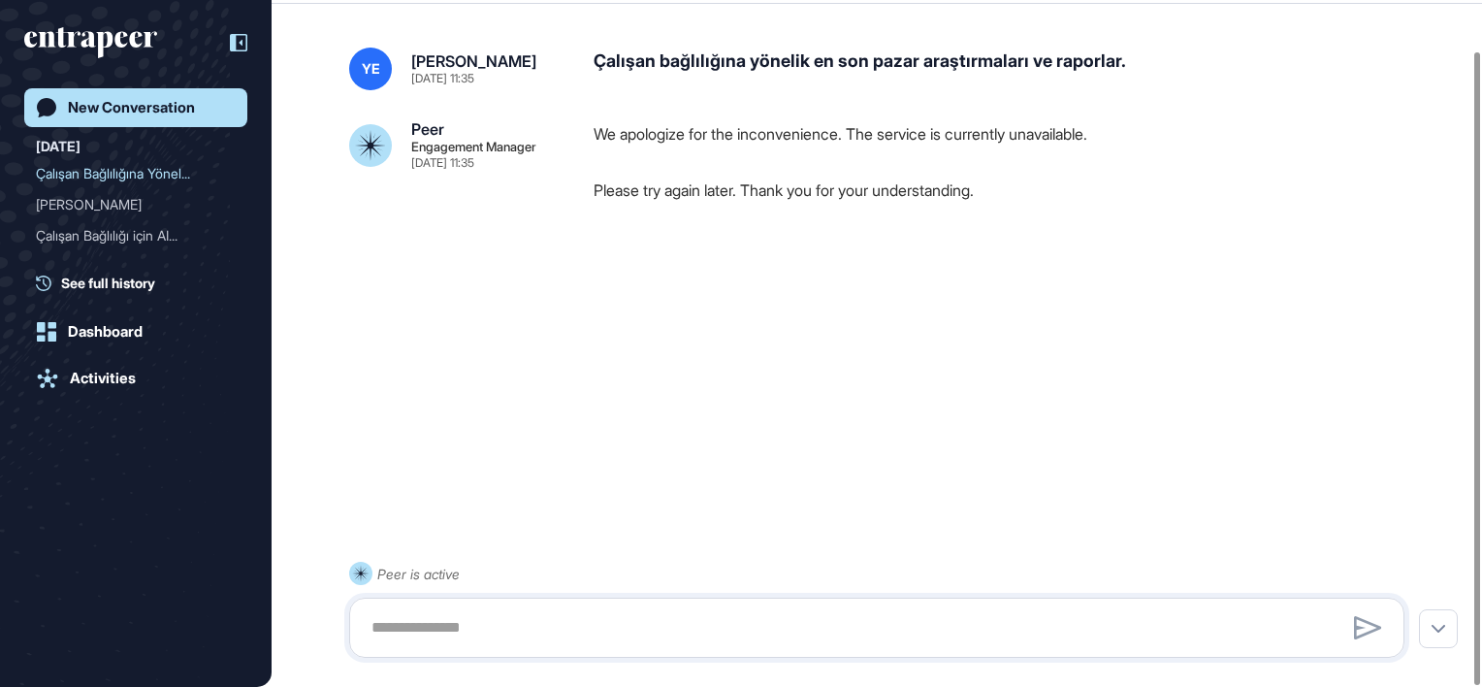
click at [238, 39] on icon at bounding box center [238, 42] width 17 height 17
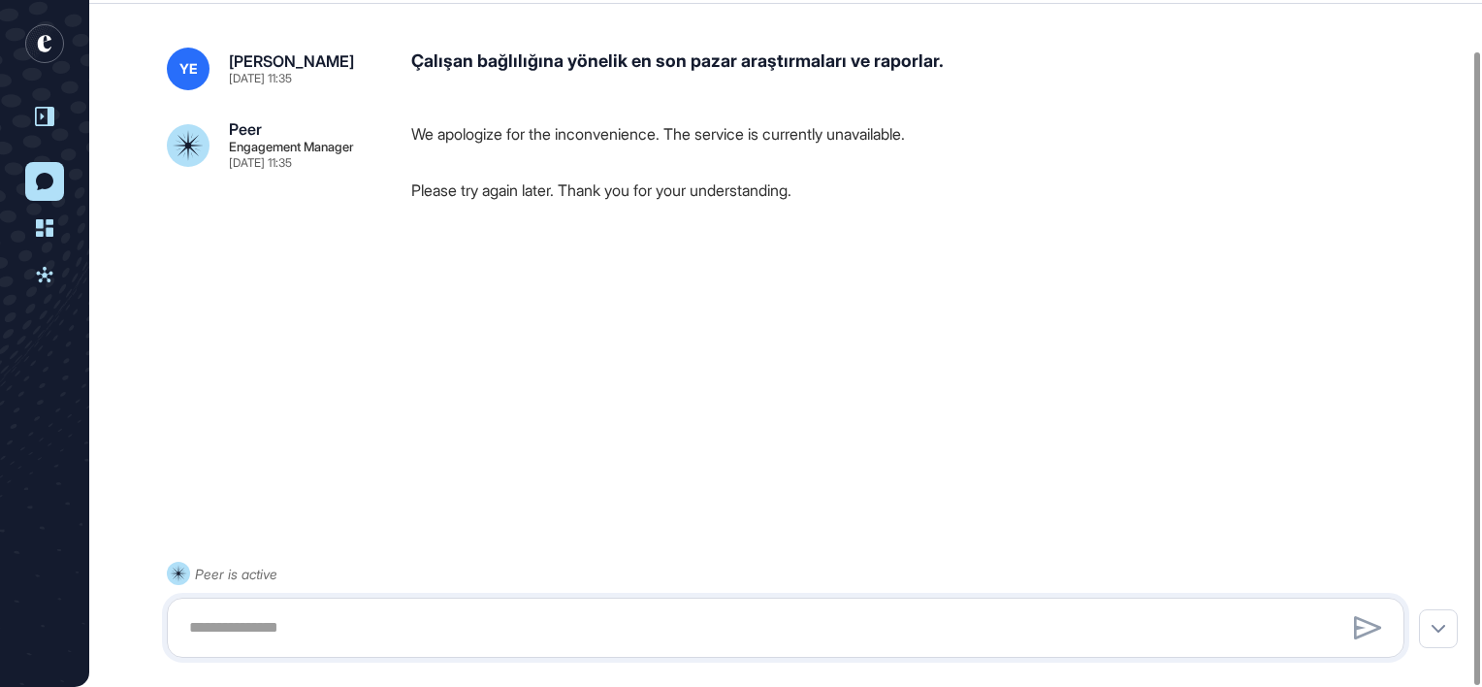
click at [54, 38] on rect "entrapeer-logo" at bounding box center [44, 43] width 39 height 39
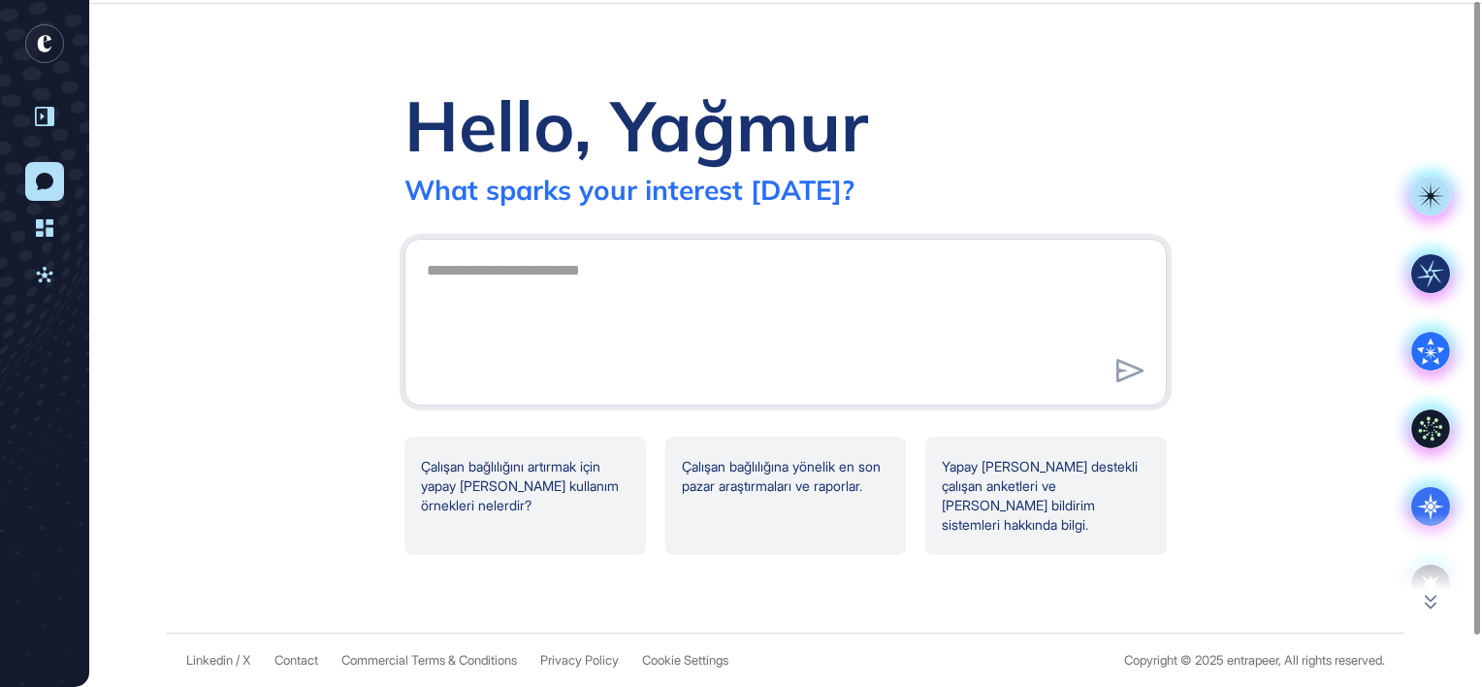
scroll to position [0, 0]
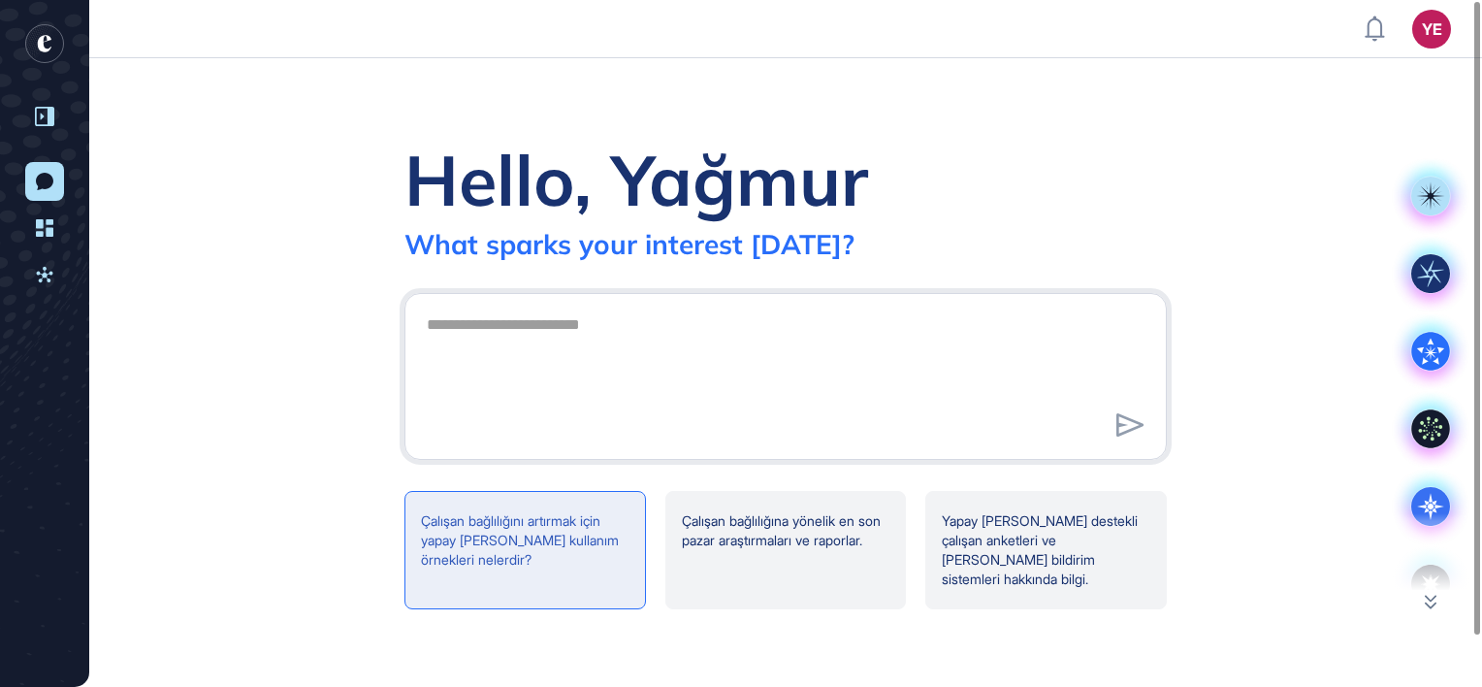
click at [925, 533] on div "Çalışan bağlılığını artırmak için yapay [PERSON_NAME] kullanım örnekleri nelerd…" at bounding box center [1046, 550] width 242 height 118
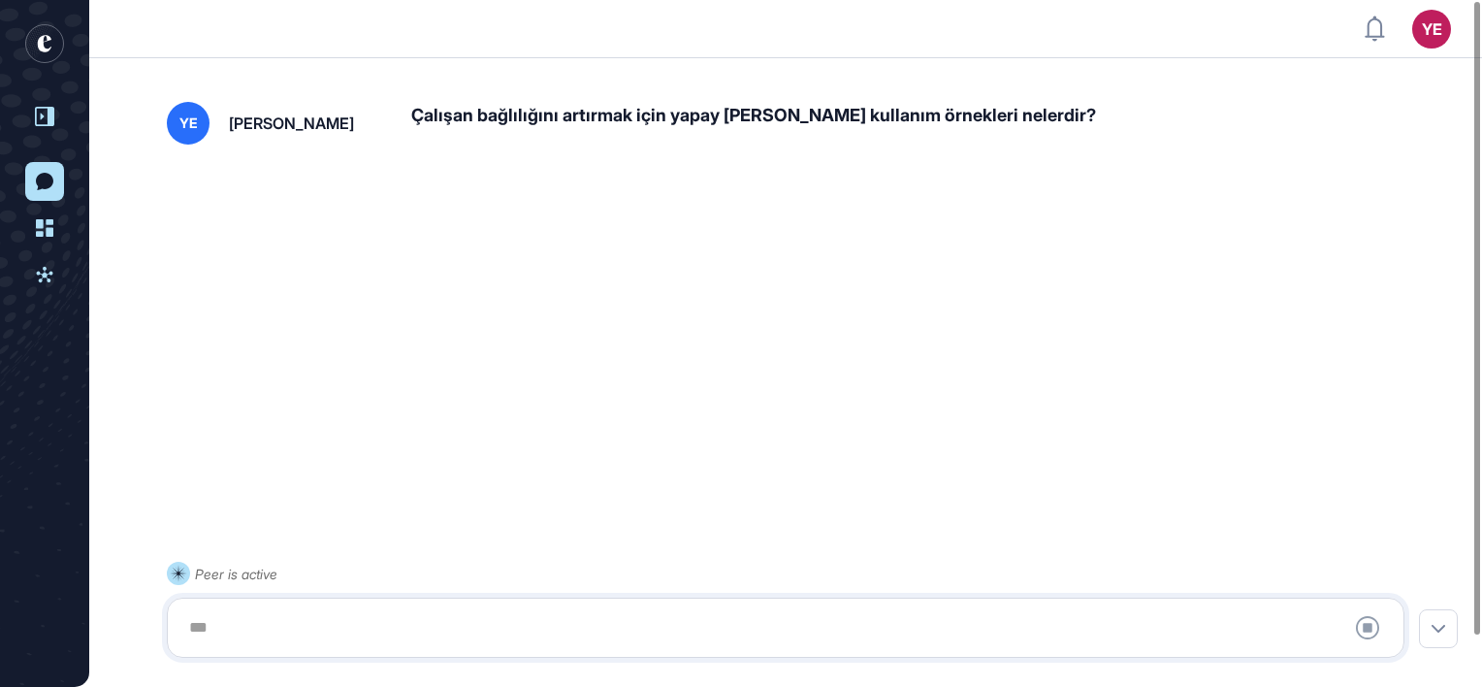
click at [47, 42] on rect "entrapeer-logo" at bounding box center [44, 43] width 39 height 39
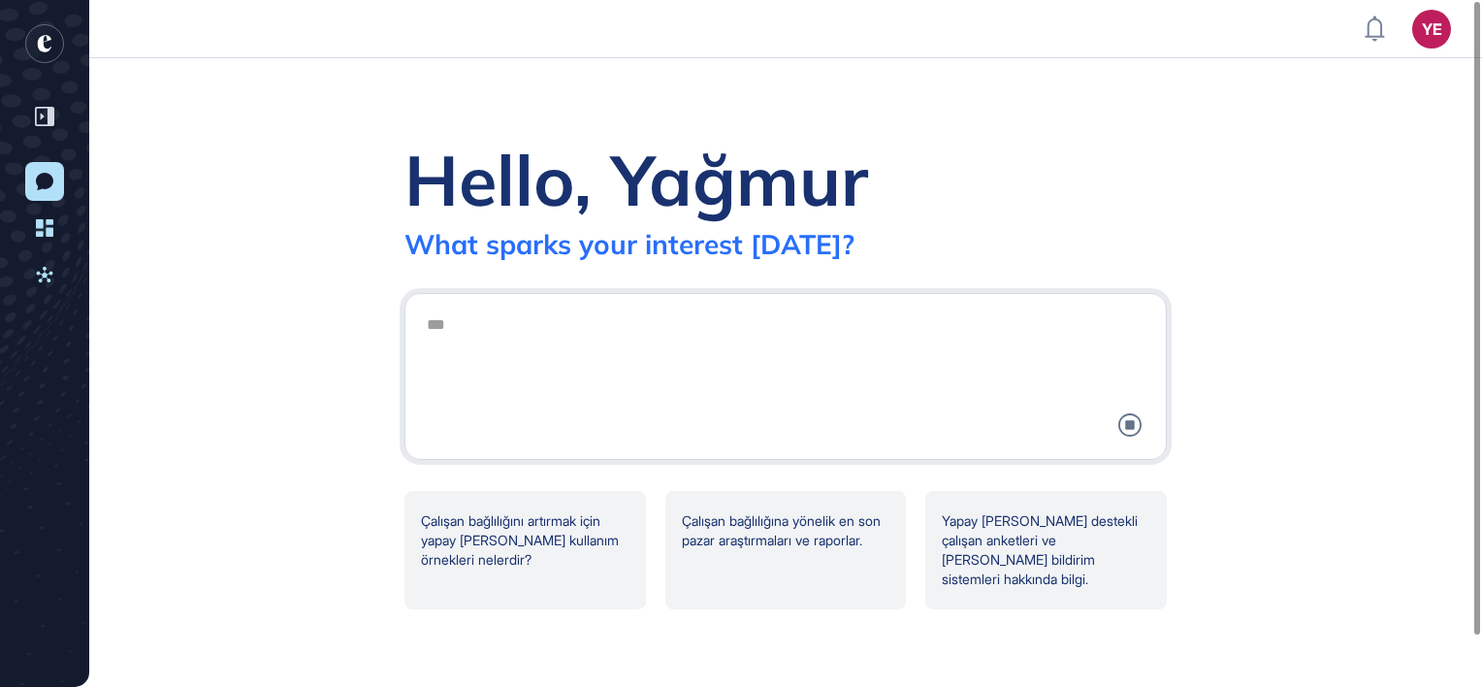
click at [43, 110] on icon at bounding box center [44, 116] width 19 height 19
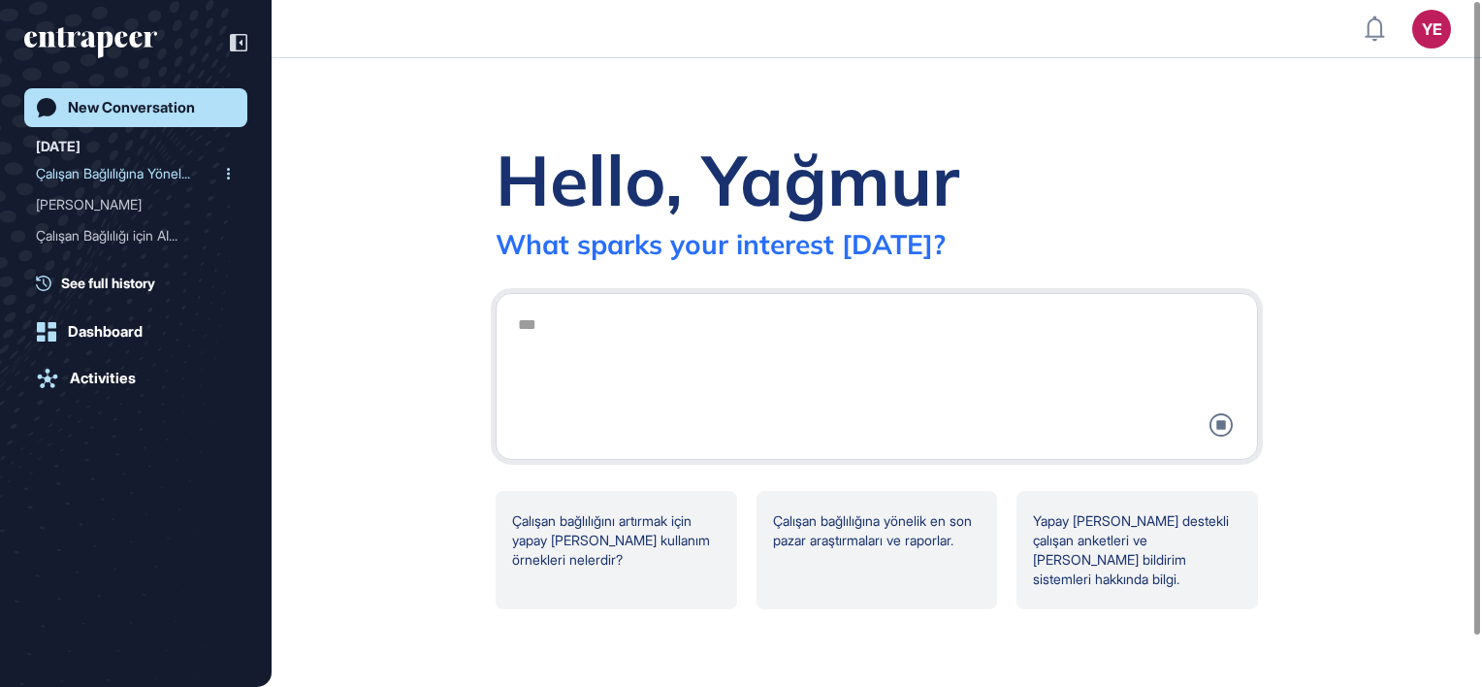
click at [113, 177] on div "Çalışan Bağlılığına Yönel..." at bounding box center [128, 173] width 184 height 31
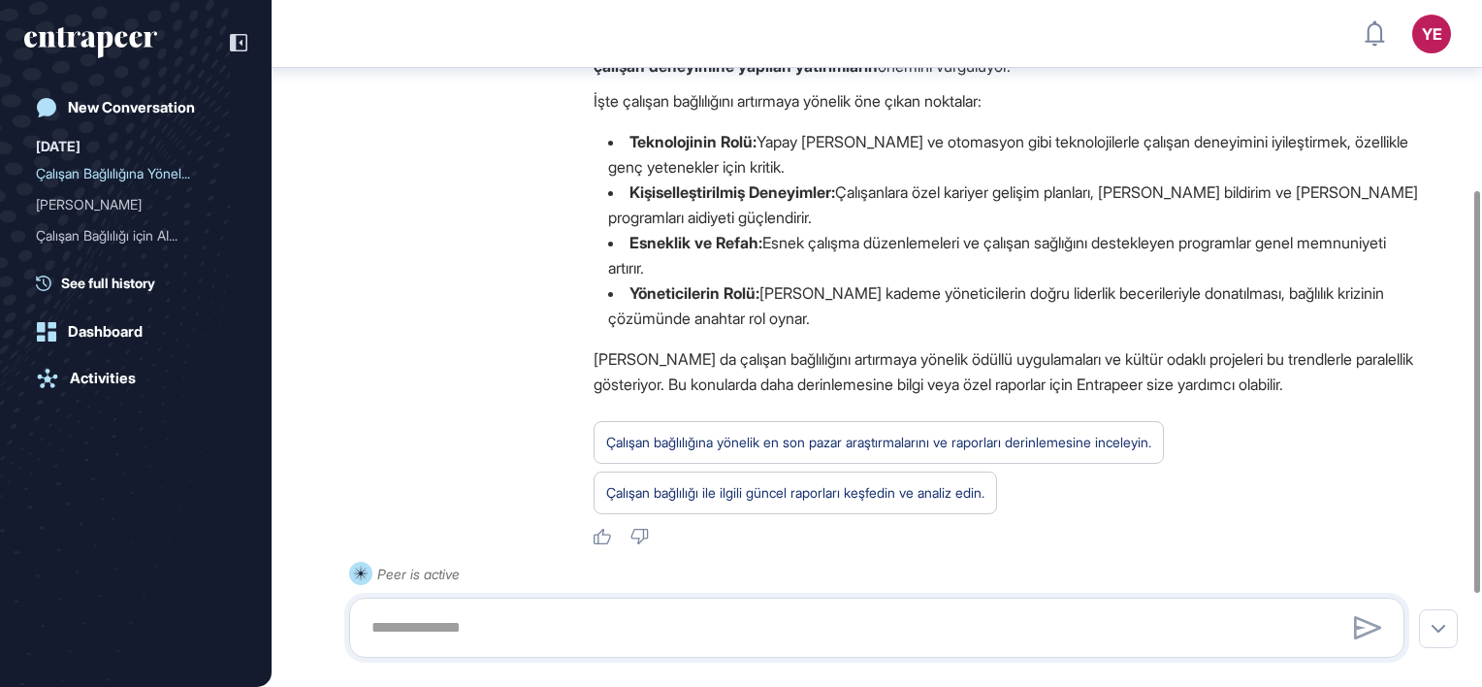
scroll to position [398, 0]
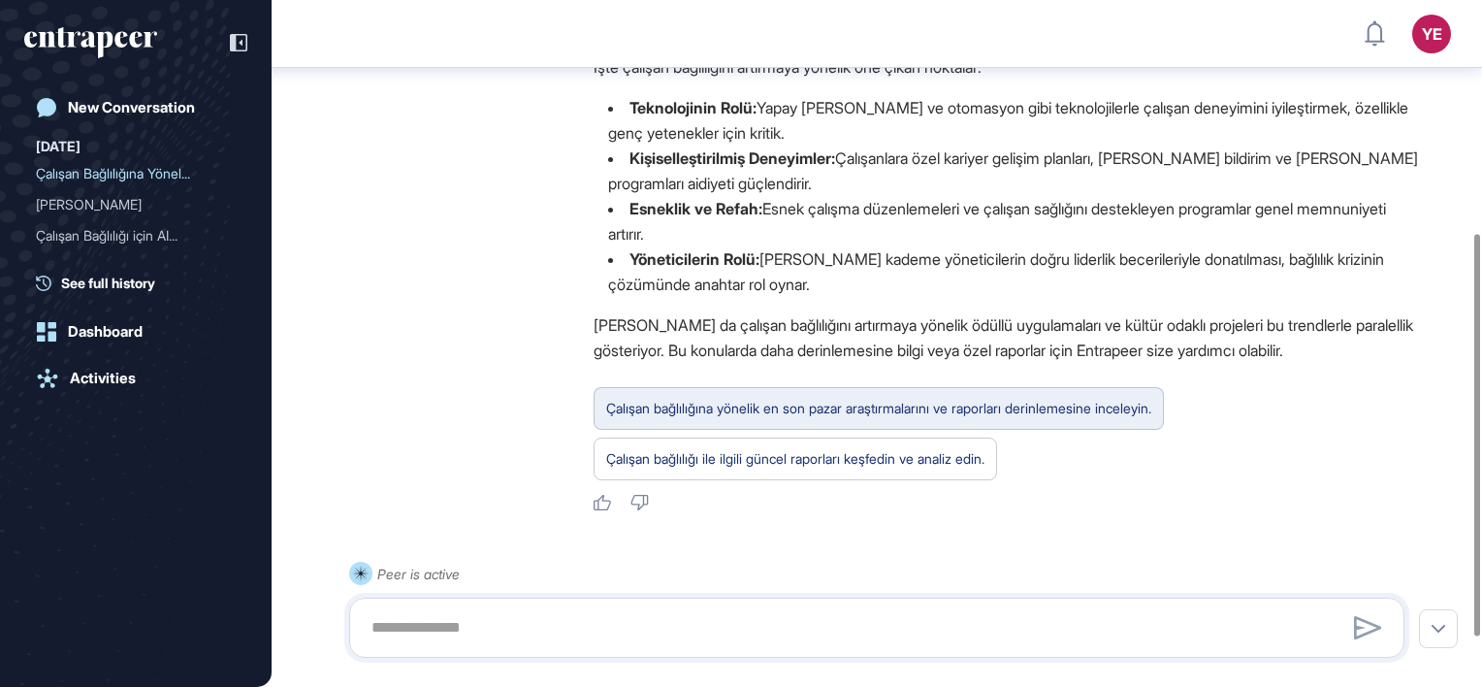
click at [867, 419] on div "Çalışan bağlılığına yönelik en son pazar araştırmalarını ve raporları derinleme…" at bounding box center [878, 408] width 545 height 25
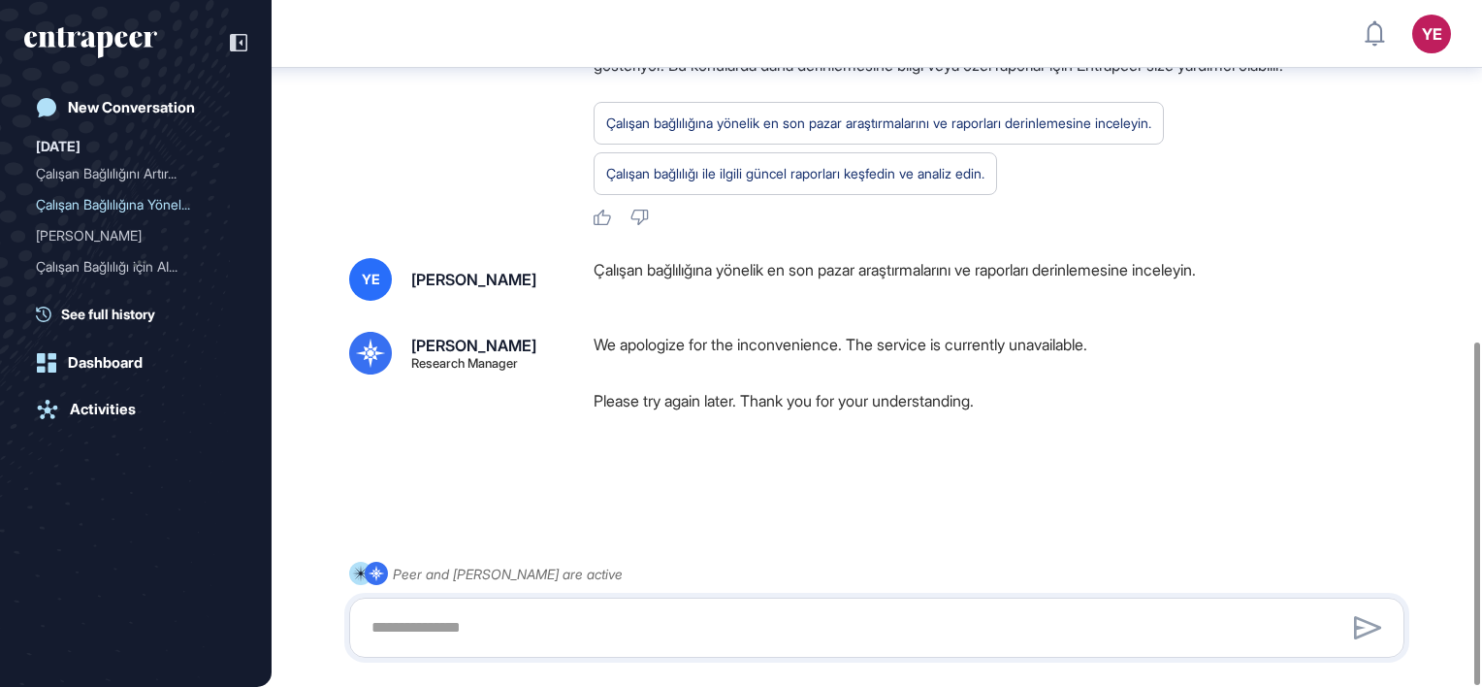
scroll to position [683, 0]
click at [99, 178] on div "Çalışan Bağlılığını Artır..." at bounding box center [128, 173] width 184 height 31
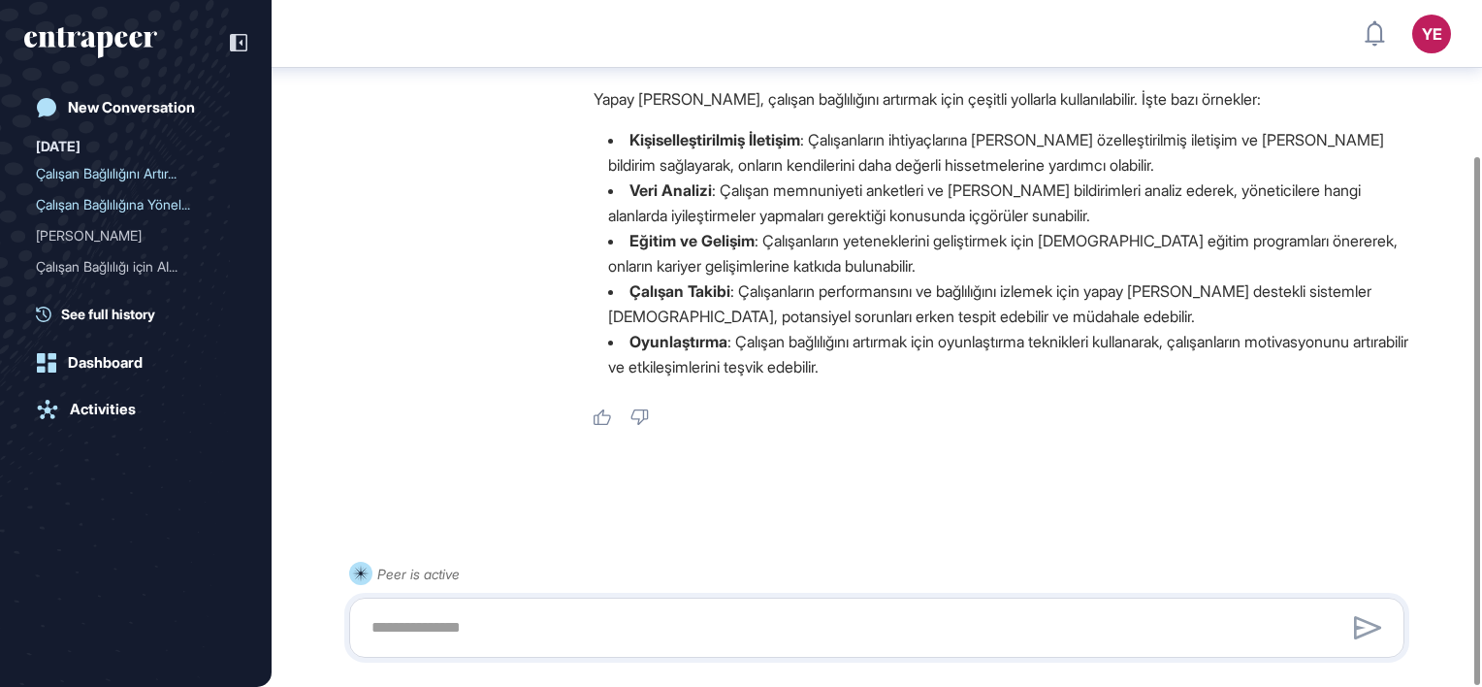
scroll to position [105, 0]
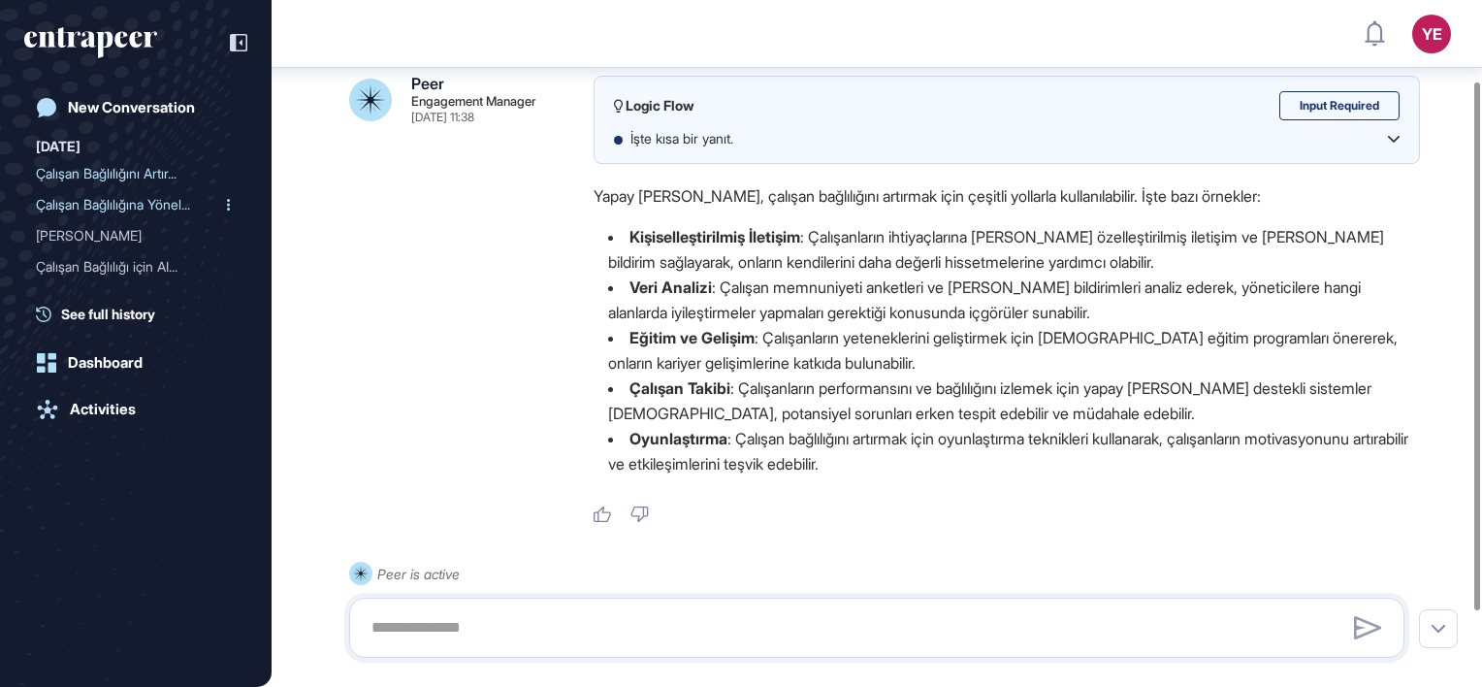
click at [105, 209] on div "Çalışan Bağlılığına Yönel..." at bounding box center [128, 204] width 184 height 31
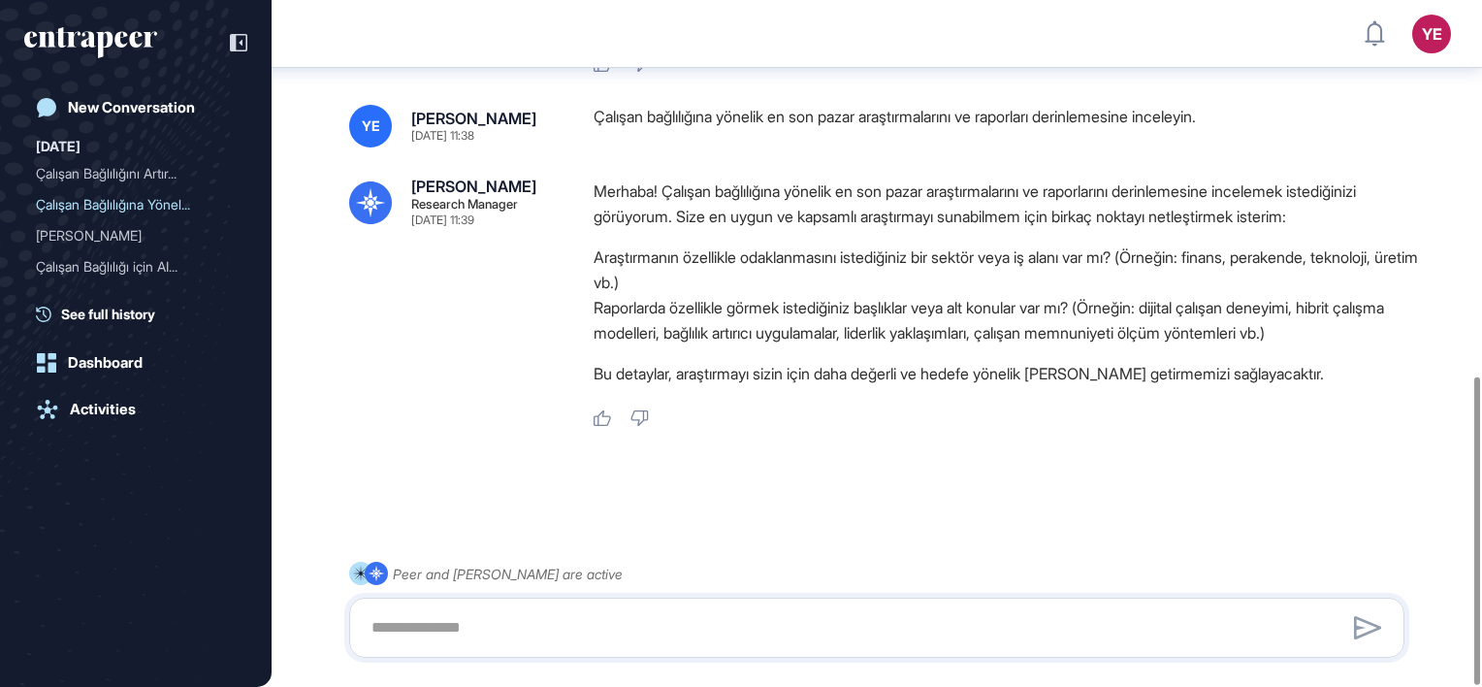
scroll to position [739, 0]
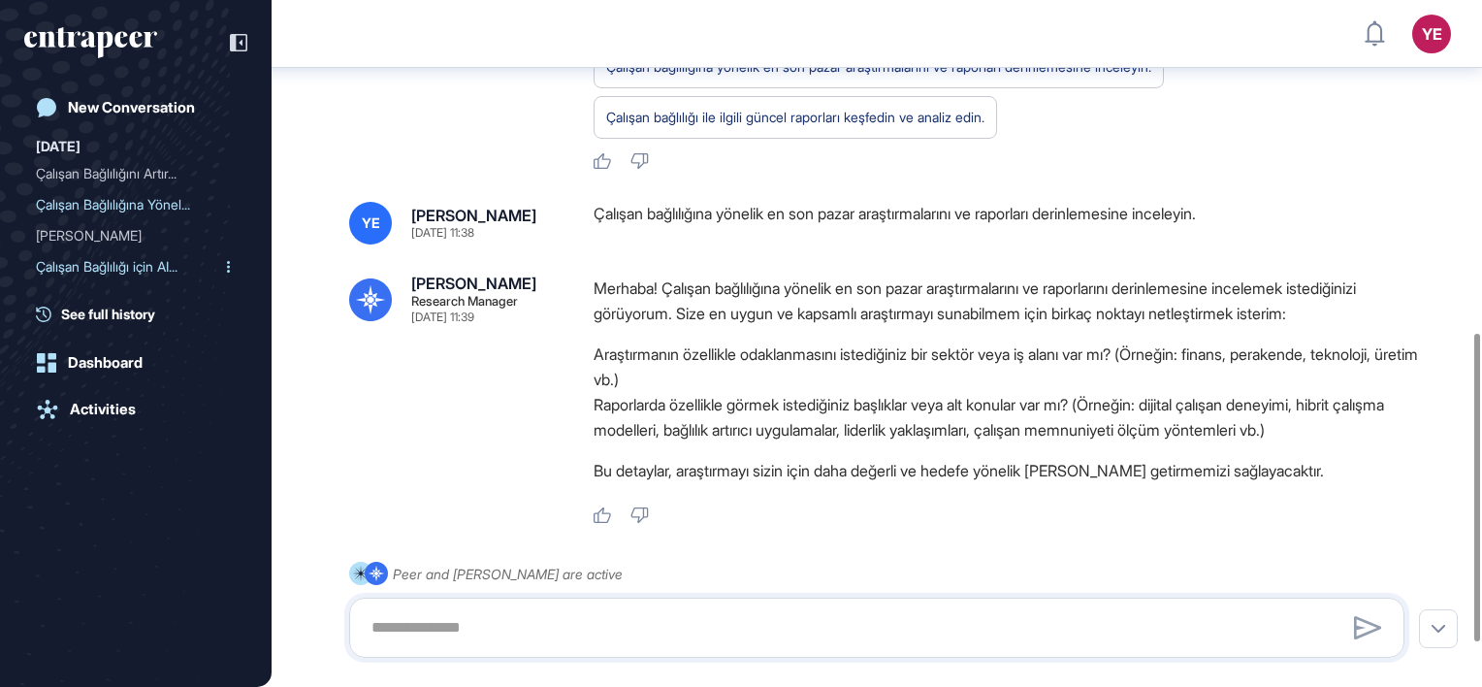
click at [109, 266] on div "Çalışan Bağlılığı için AI..." at bounding box center [128, 266] width 184 height 31
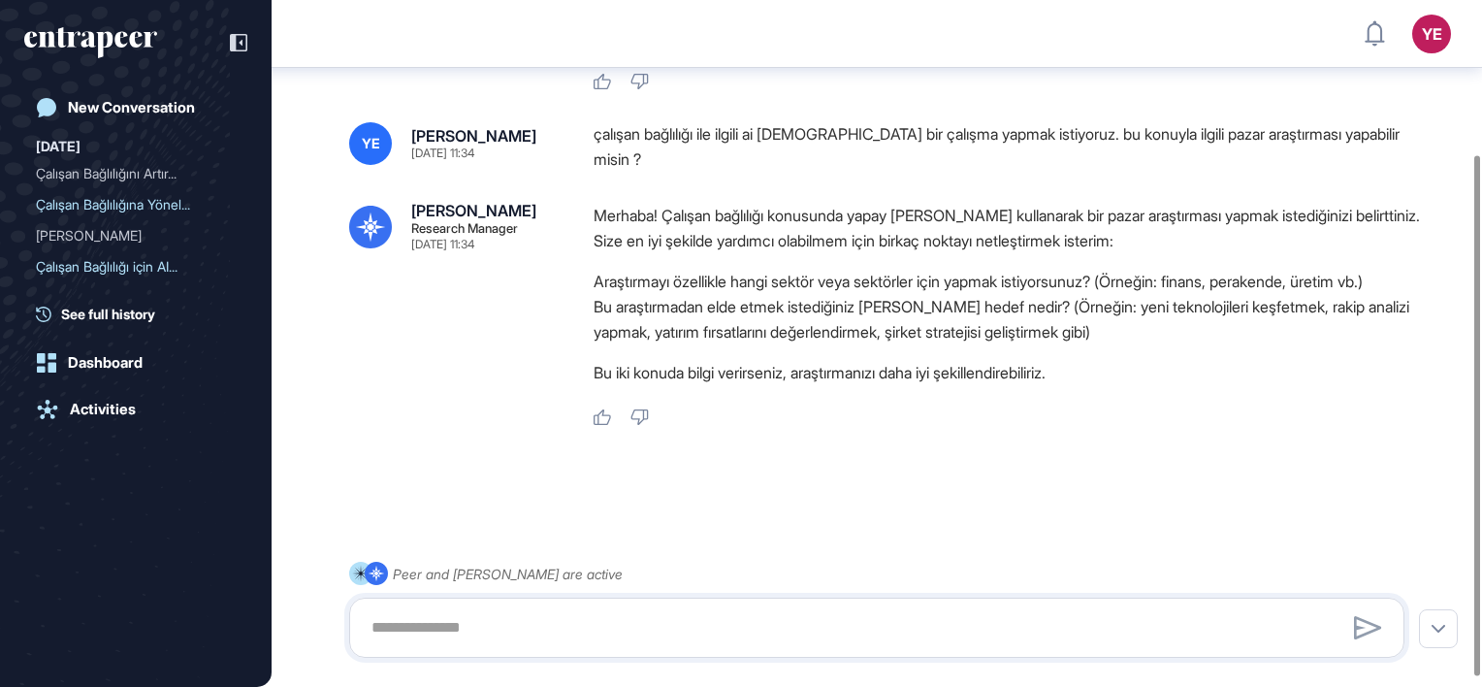
scroll to position [215, 0]
click at [83, 170] on div "Çalışan Bağlılığını Artır..." at bounding box center [128, 173] width 184 height 31
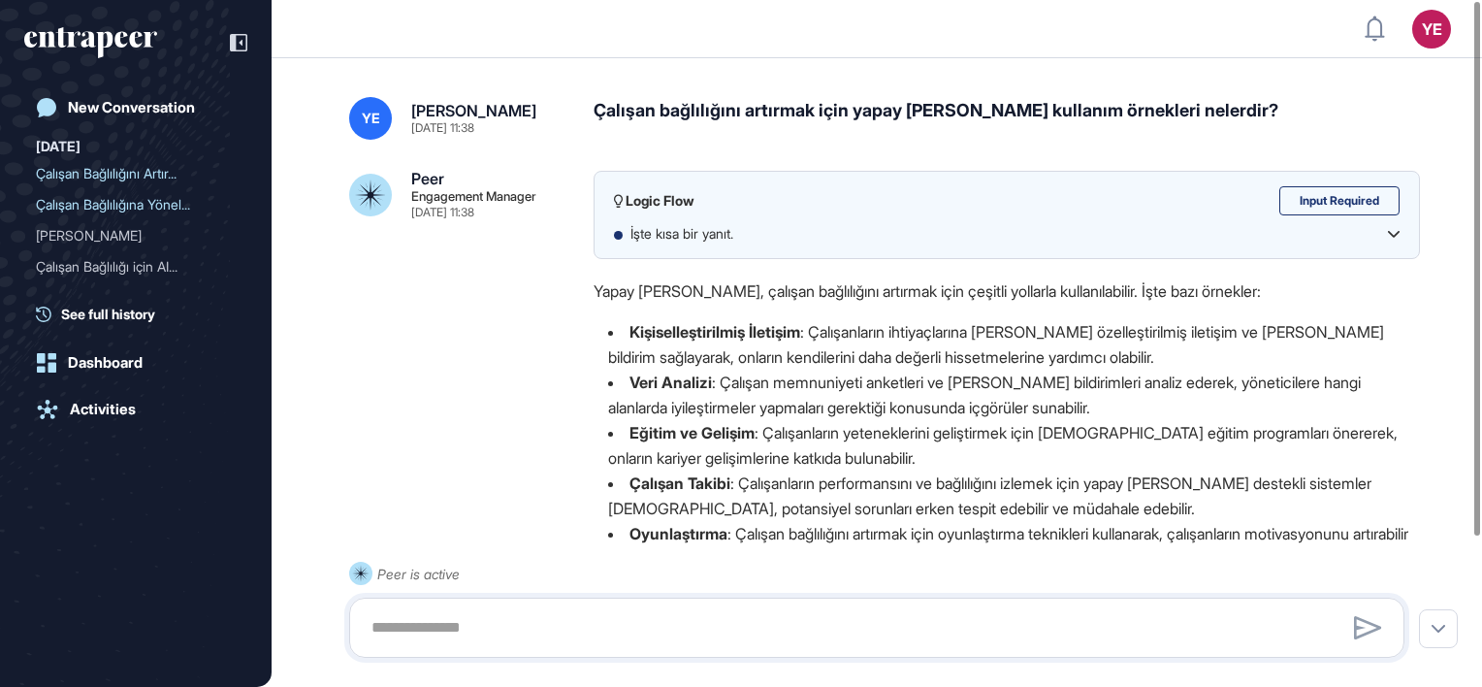
click at [1394, 231] on icon at bounding box center [1394, 234] width 12 height 7
click at [100, 193] on div "Çalışan Bağlılığına Yönel..." at bounding box center [128, 204] width 184 height 31
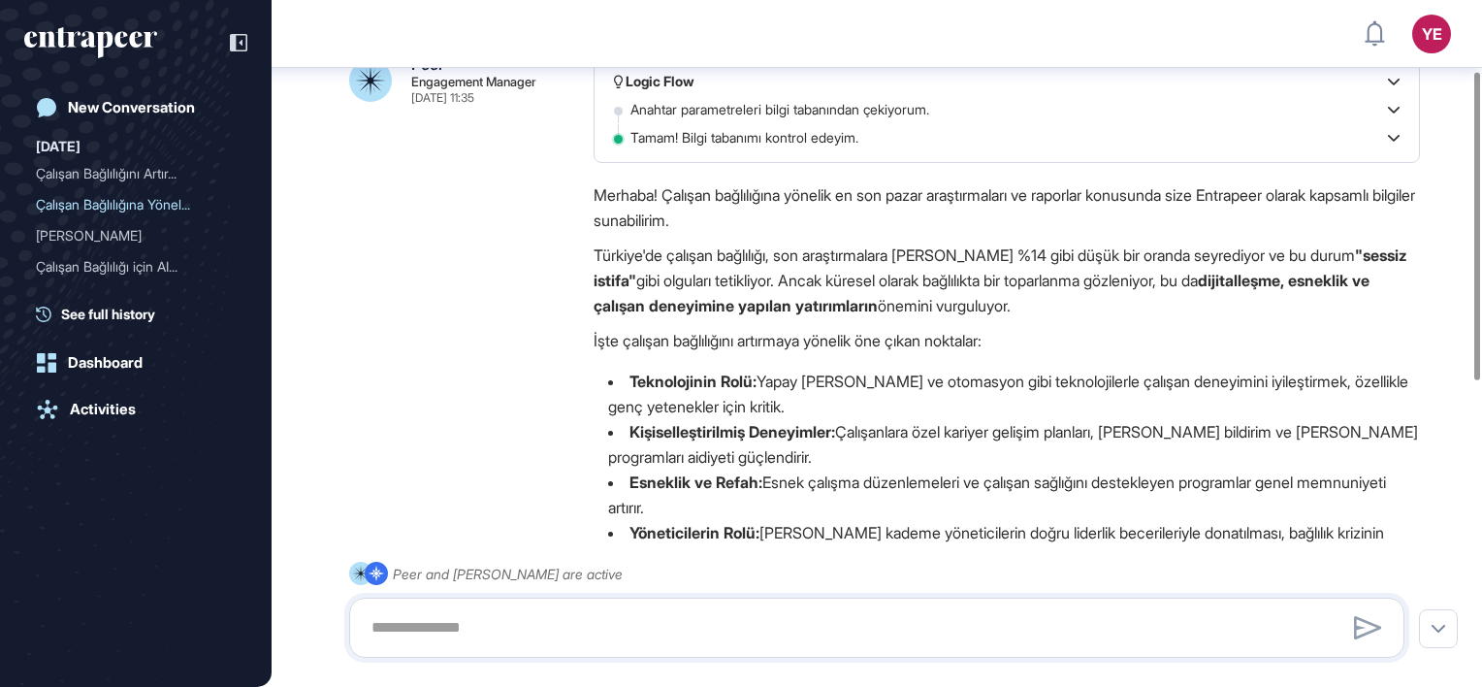
scroll to position [157, 0]
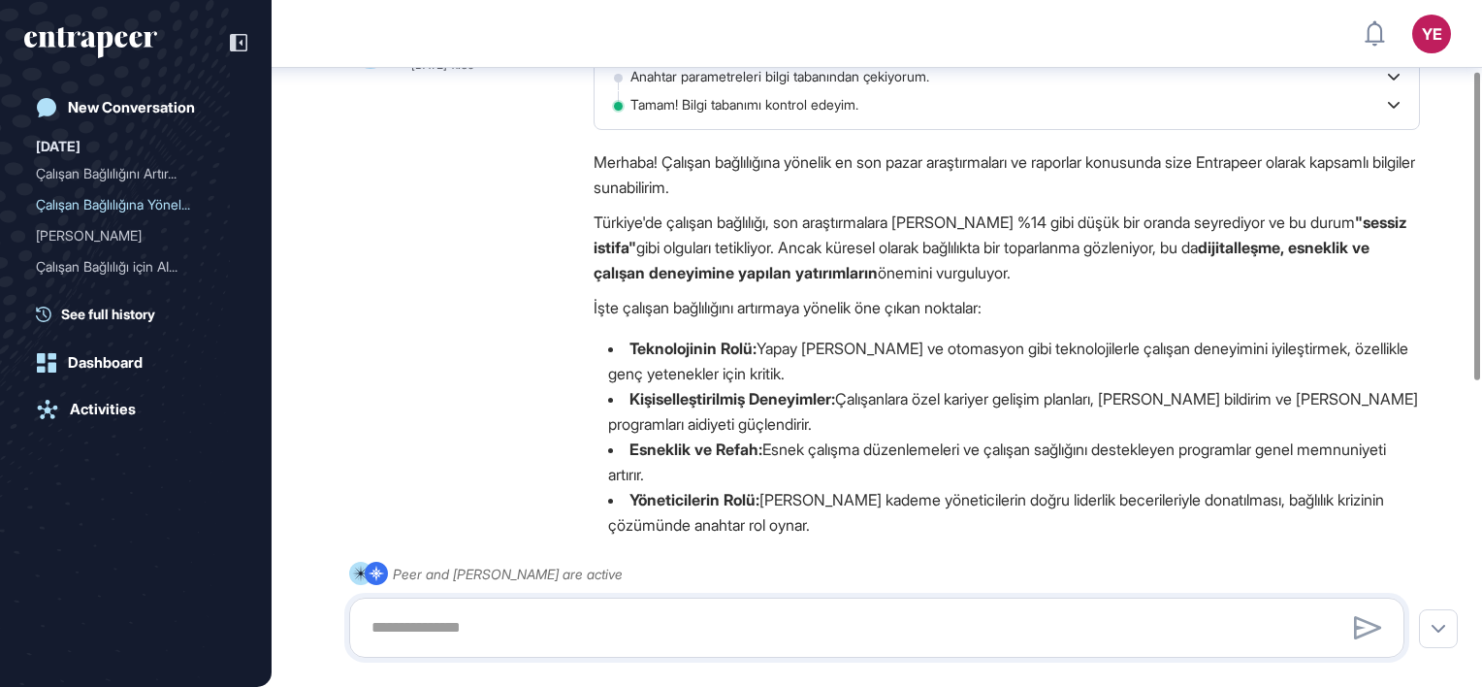
click at [1395, 101] on div "Tamam! Bilgi tabanımı kontrol edeyim." at bounding box center [1014, 104] width 769 height 19
click at [1393, 102] on icon at bounding box center [1394, 105] width 12 height 7
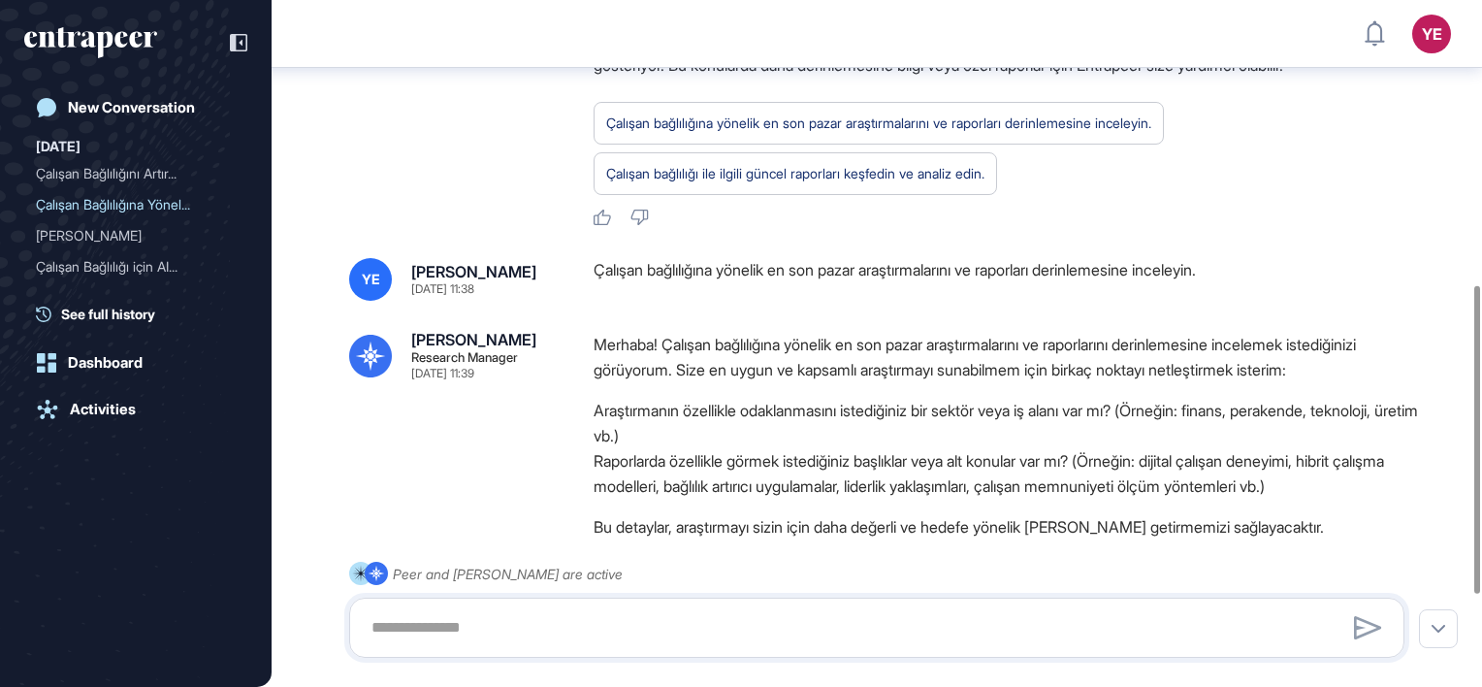
scroll to position [739, 0]
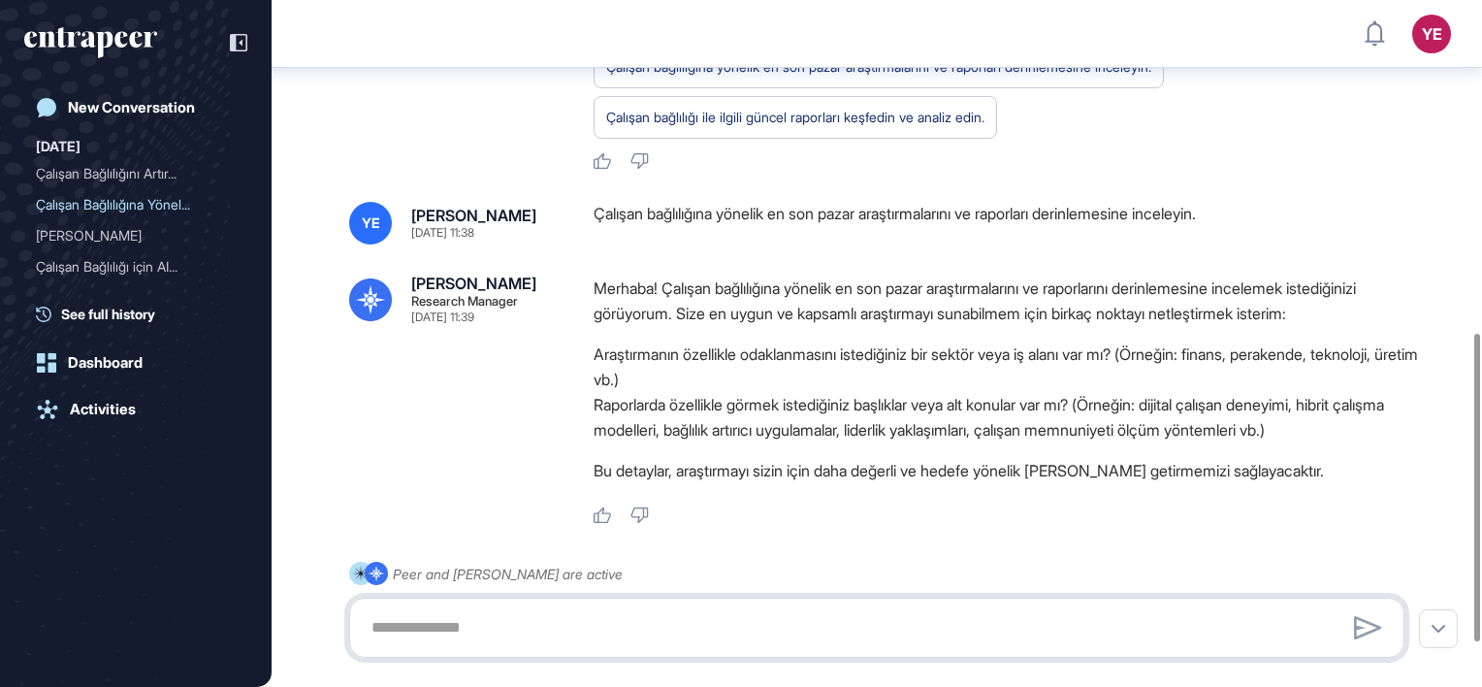
click at [656, 636] on textarea at bounding box center [877, 627] width 1034 height 39
type textarea "*"
type textarea "**********"
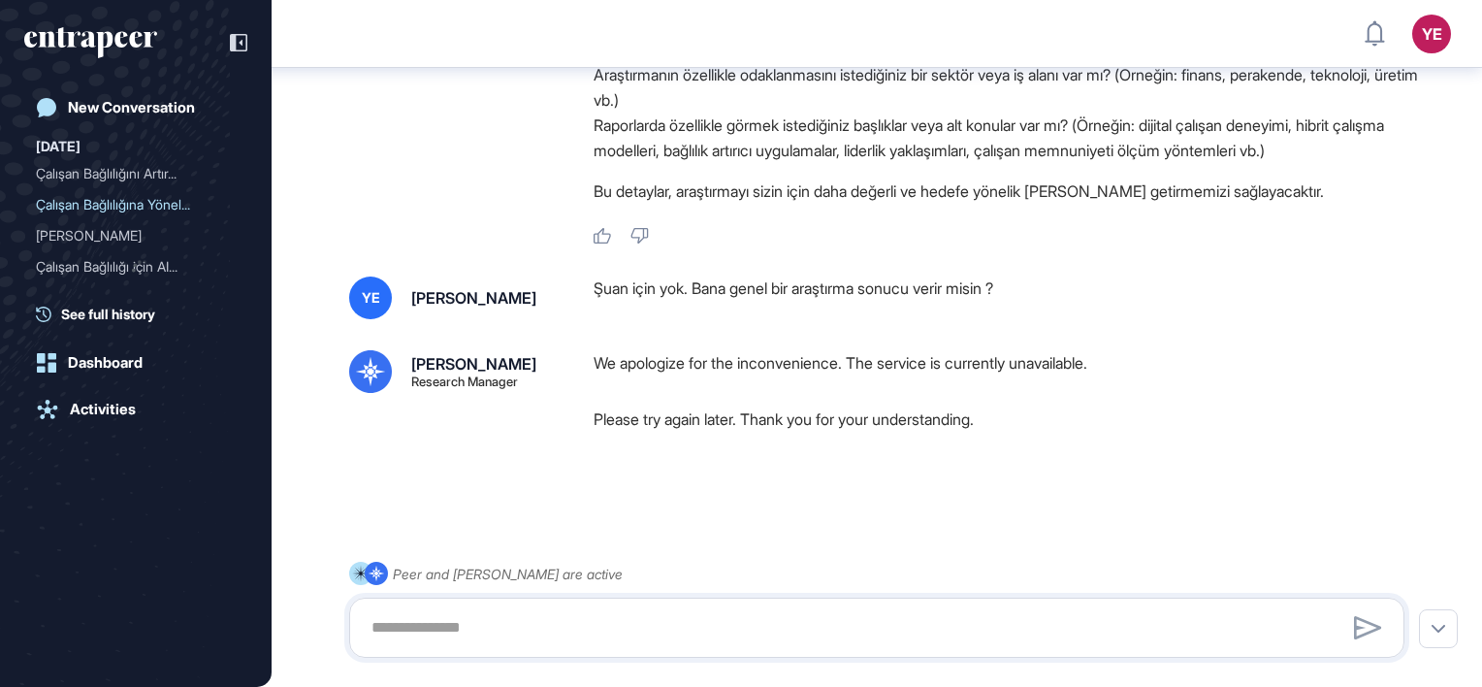
scroll to position [1037, 0]
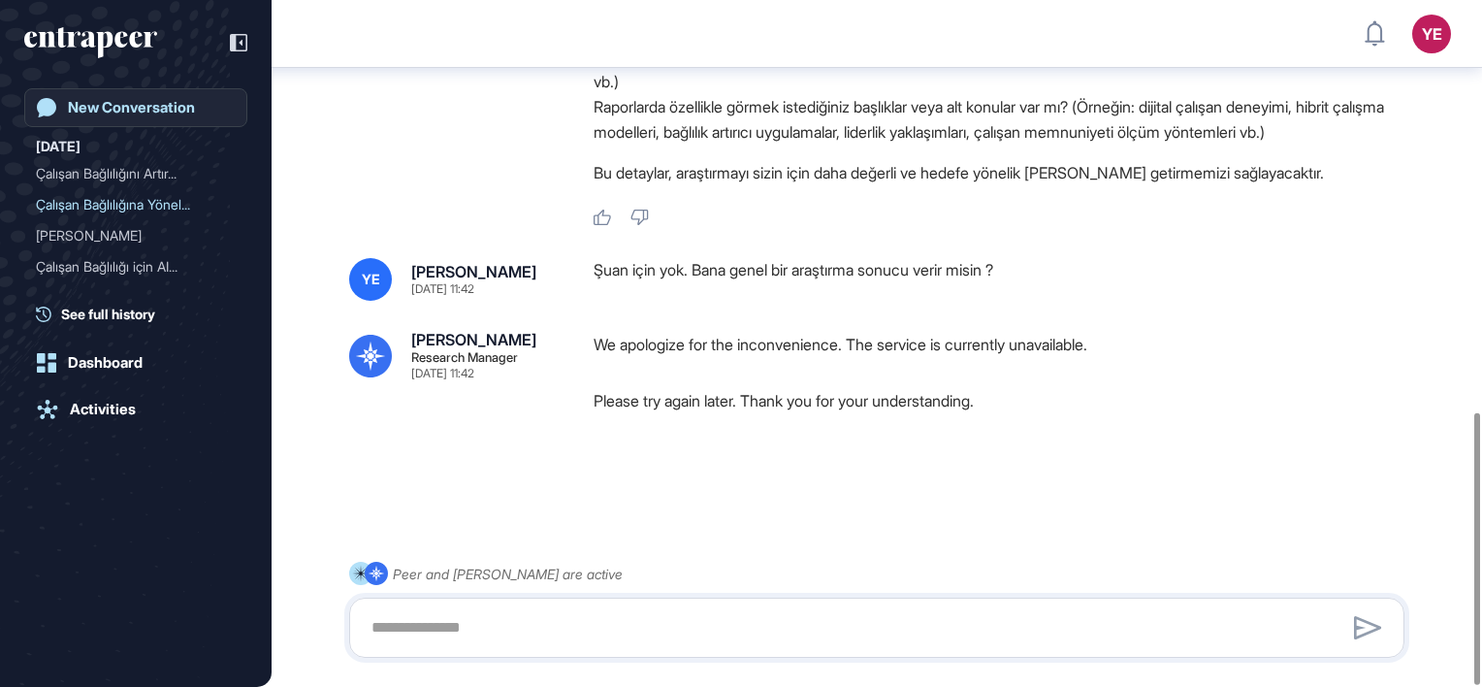
drag, startPoint x: 93, startPoint y: 109, endPoint x: 93, endPoint y: 123, distance: 14.5
click at [93, 109] on div "New Conversation" at bounding box center [131, 107] width 127 height 17
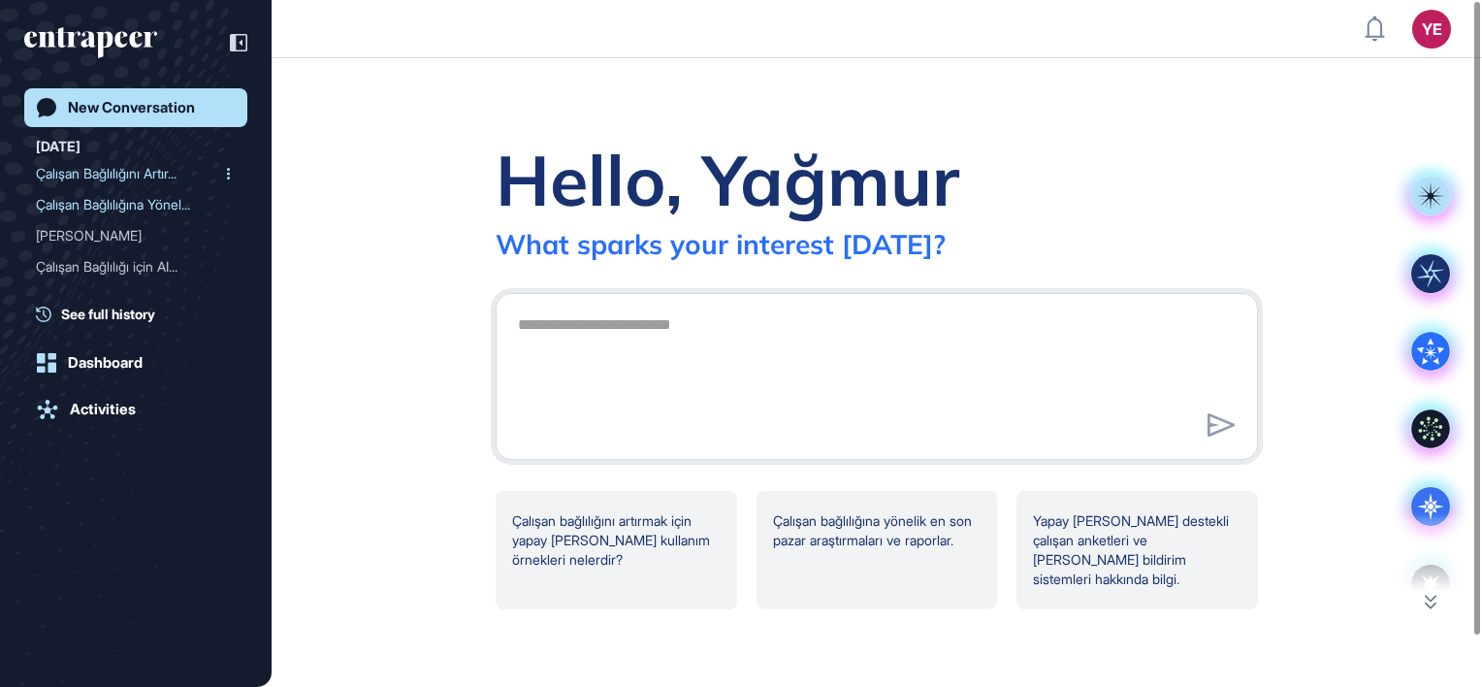
click at [101, 170] on div "Çalışan Bağlılığını Artır..." at bounding box center [128, 173] width 184 height 31
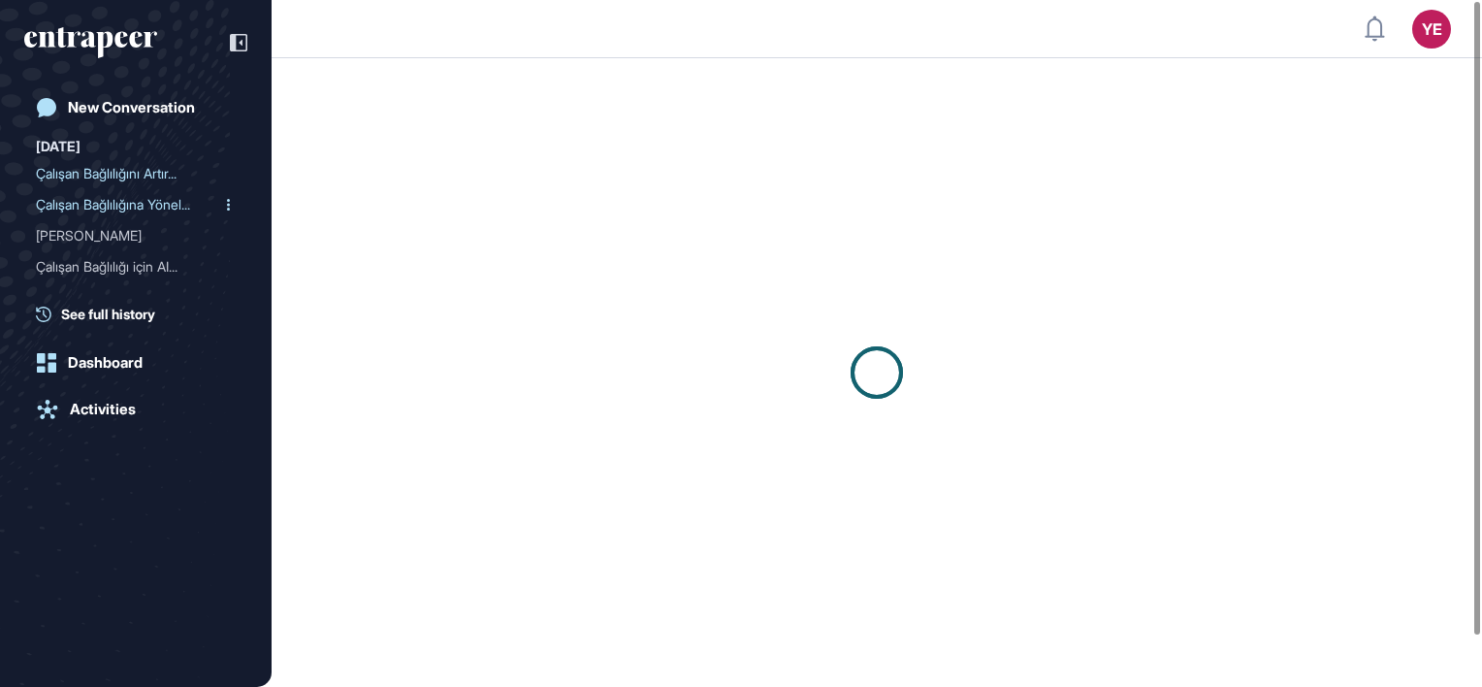
click at [105, 204] on div "Çalışan Bağlılığına Yönel..." at bounding box center [128, 204] width 184 height 31
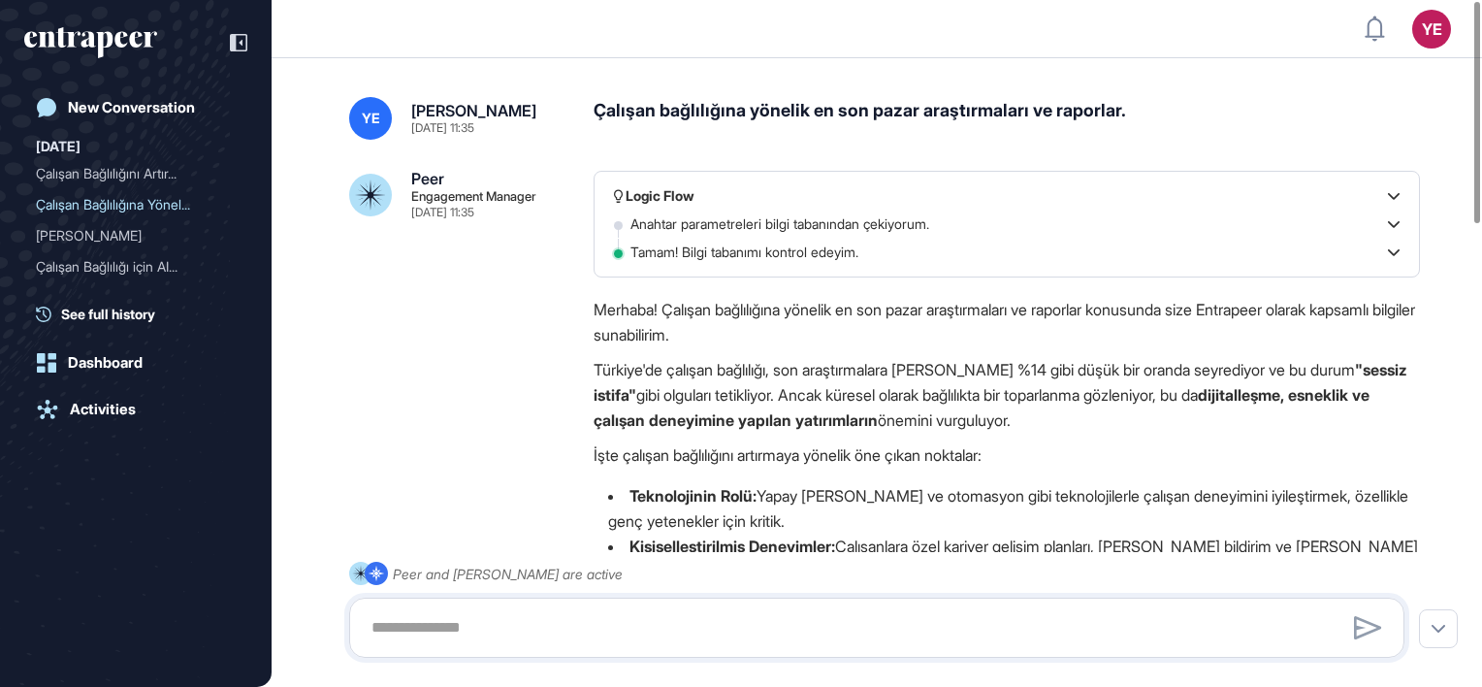
type textarea "**********"
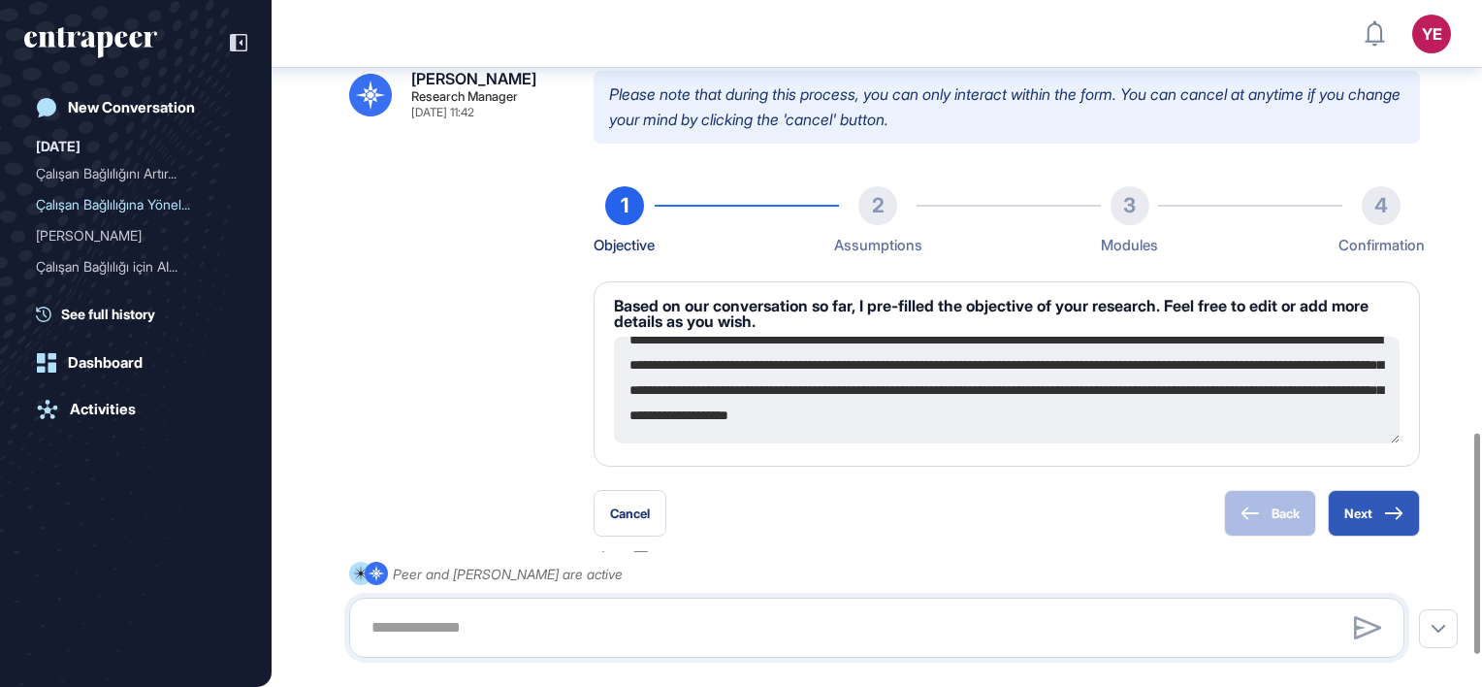
scroll to position [1342, 0]
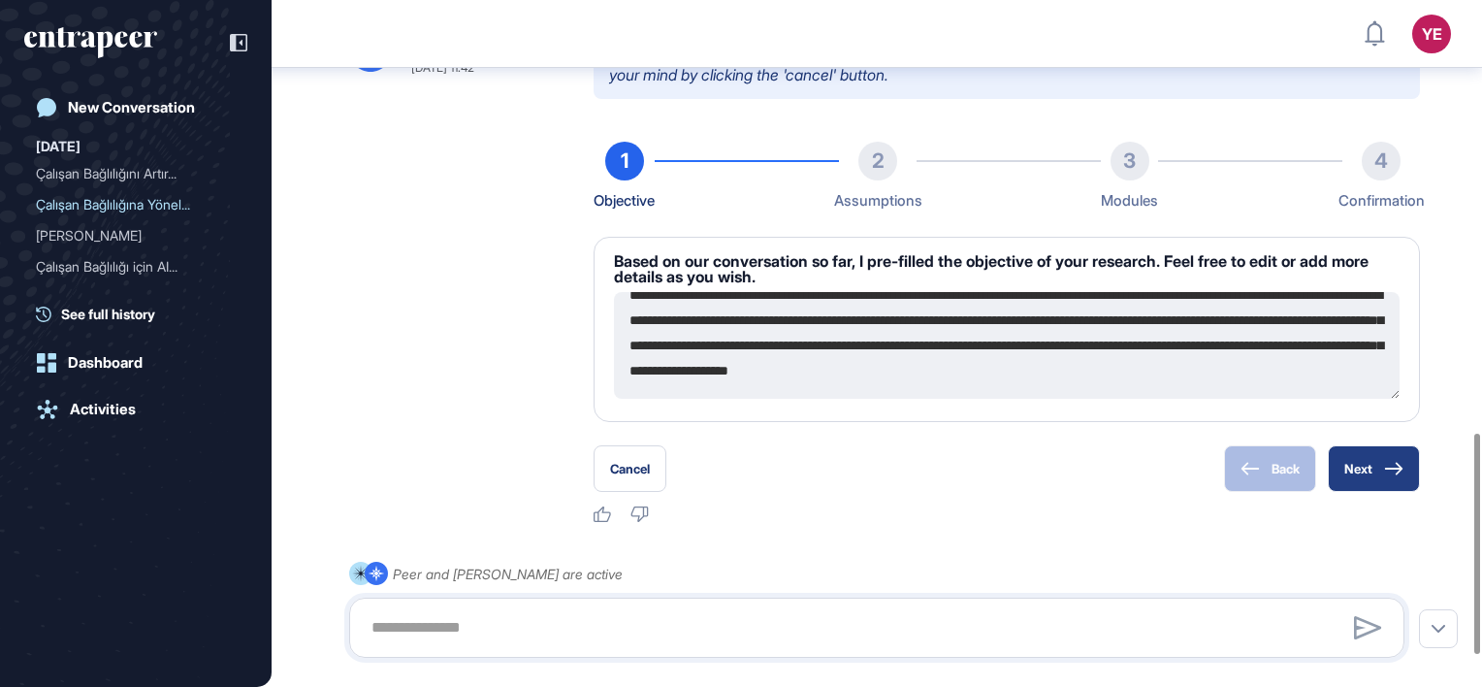
click at [1377, 468] on button "Next" at bounding box center [1374, 468] width 92 height 47
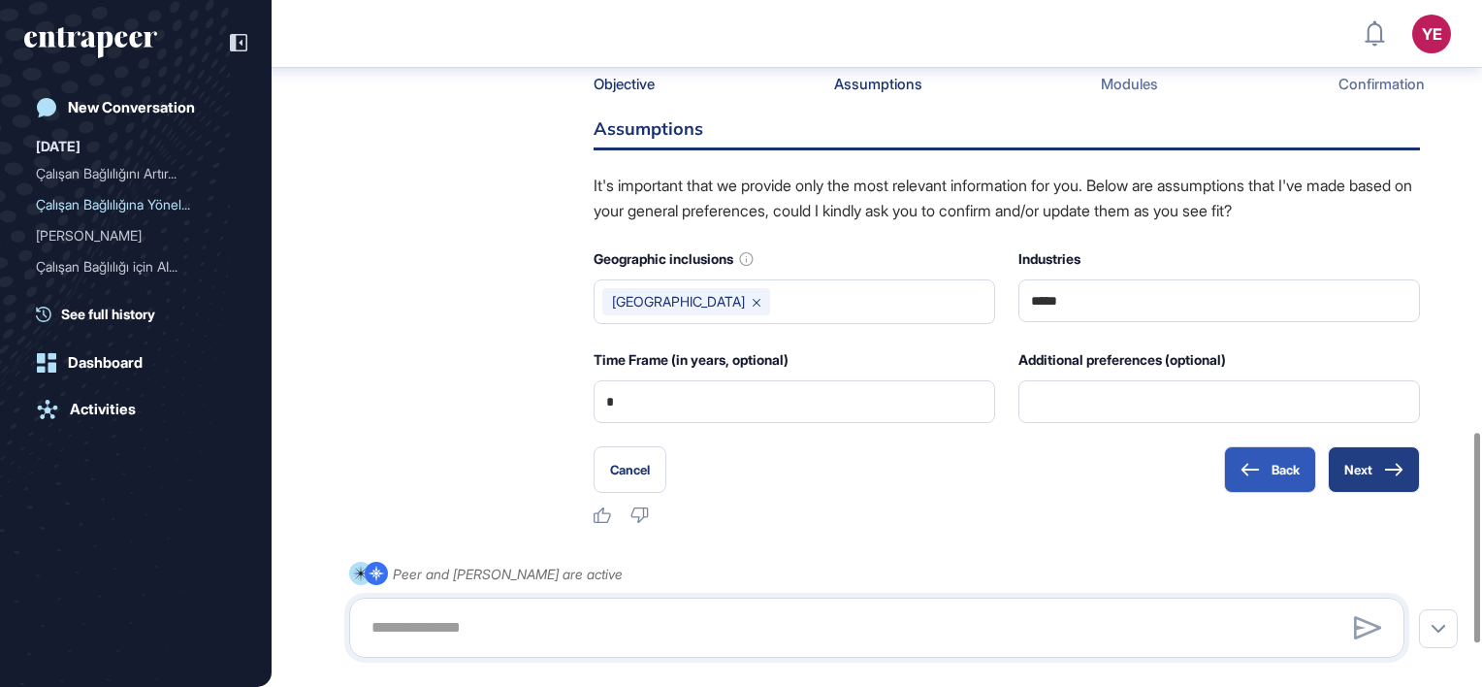
scroll to position [1265, 0]
